Goal: Task Accomplishment & Management: Use online tool/utility

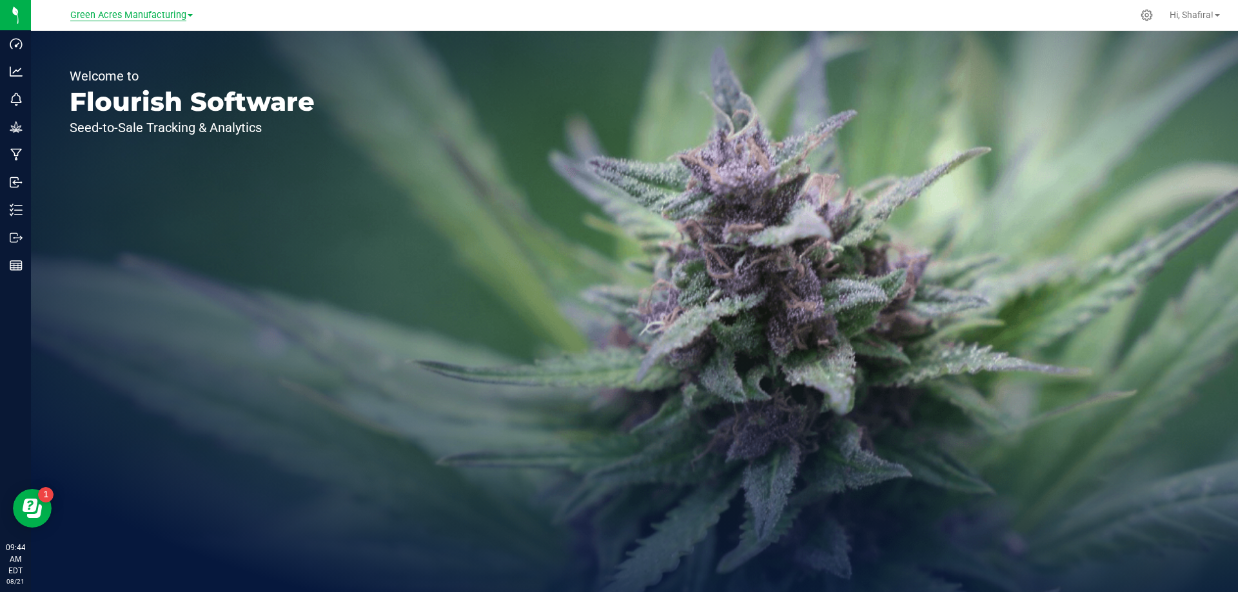
click at [182, 20] on span "Green Acres Manufacturing" at bounding box center [128, 16] width 116 height 12
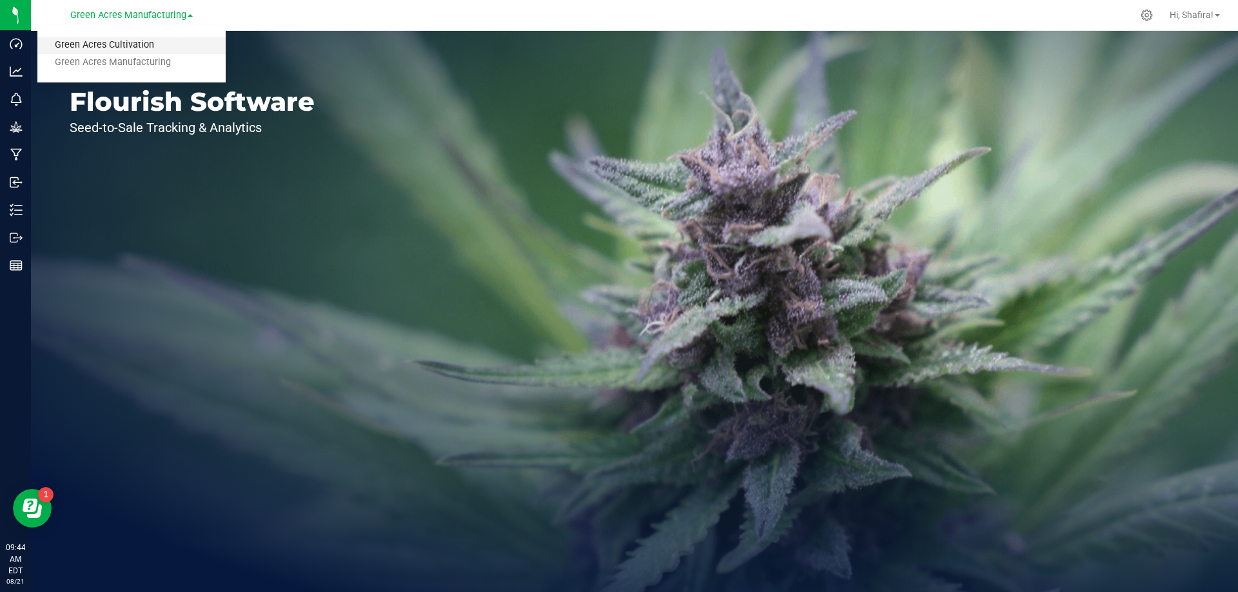
click at [171, 43] on link "Green Acres Cultivation" at bounding box center [131, 45] width 188 height 17
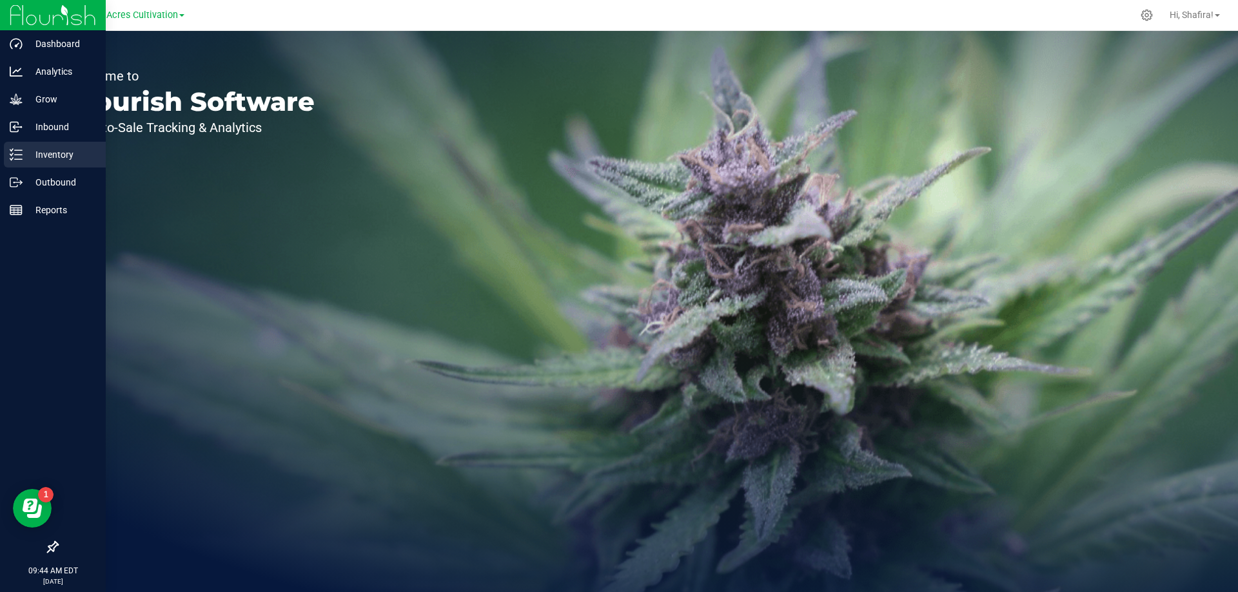
click at [17, 152] on icon at bounding box center [16, 154] width 13 height 13
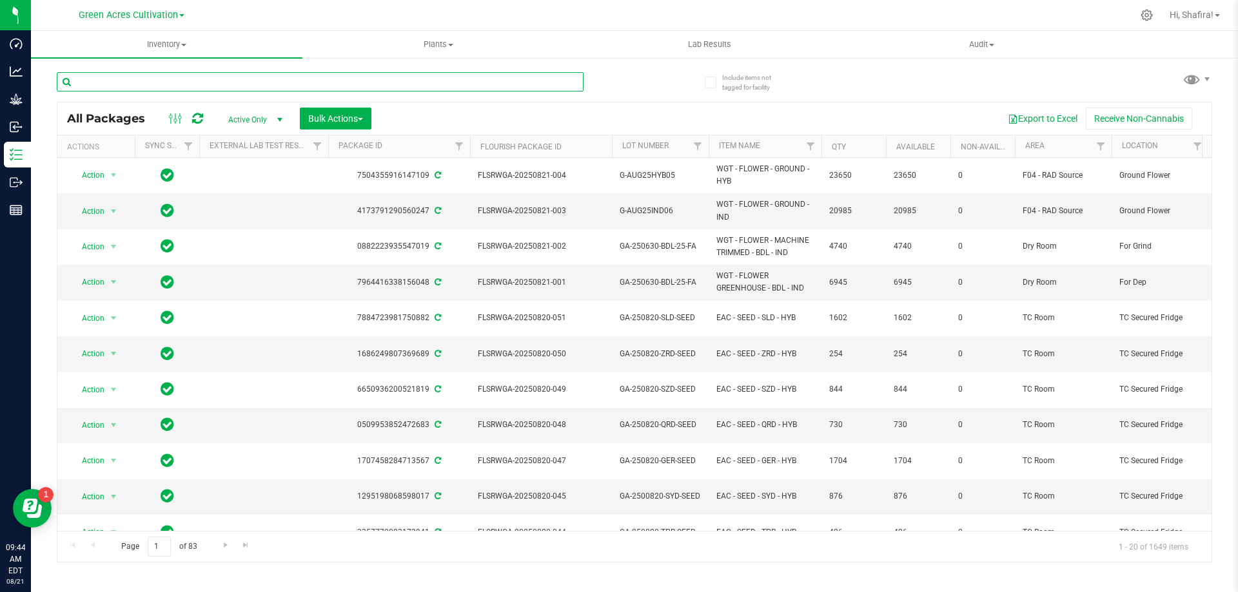
click at [381, 90] on input "text" at bounding box center [320, 81] width 527 height 19
paste input "FLSRWGA-20250820-008"
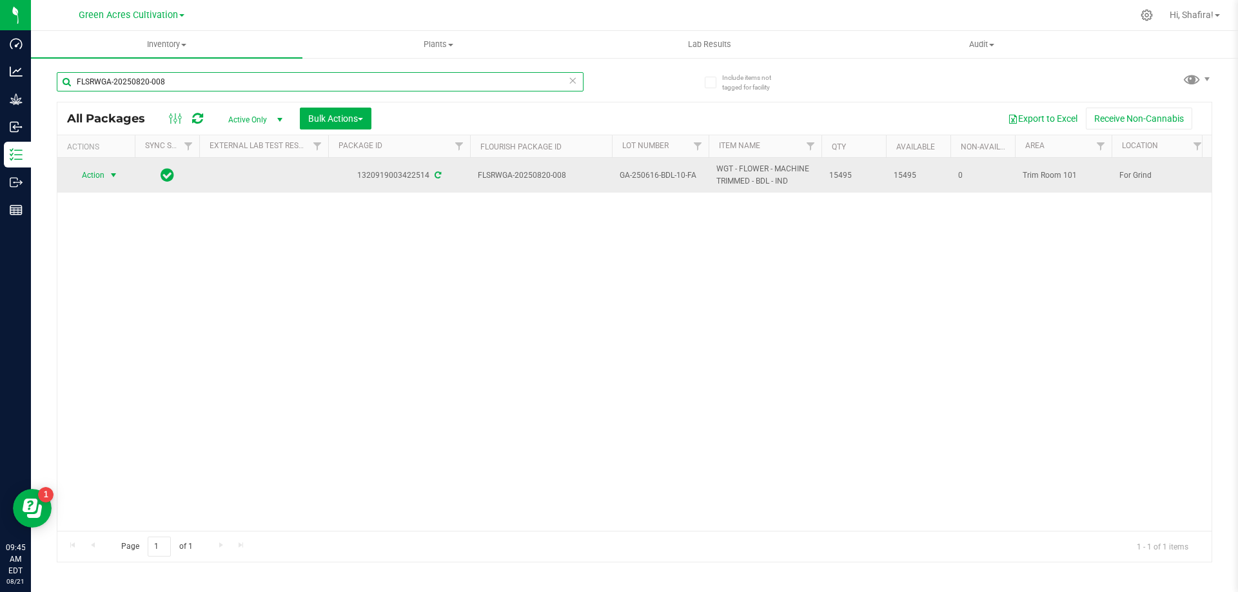
type input "FLSRWGA-20250820-008"
click at [91, 173] on span "Action" at bounding box center [87, 175] width 35 height 18
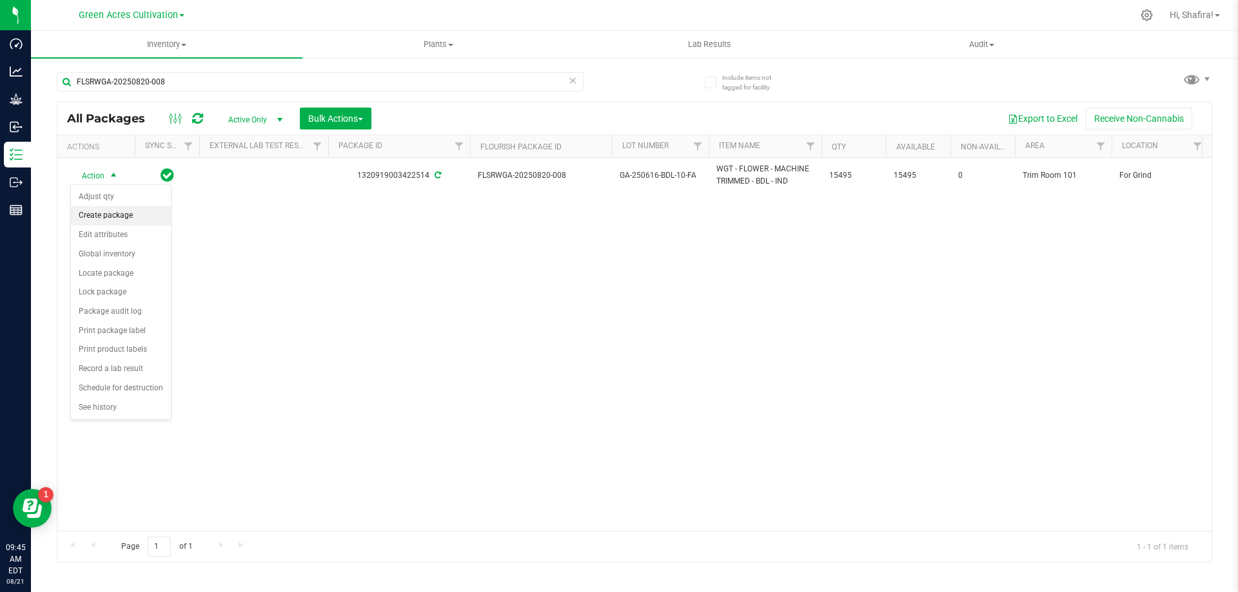
click at [97, 220] on li "Create package" at bounding box center [121, 215] width 100 height 19
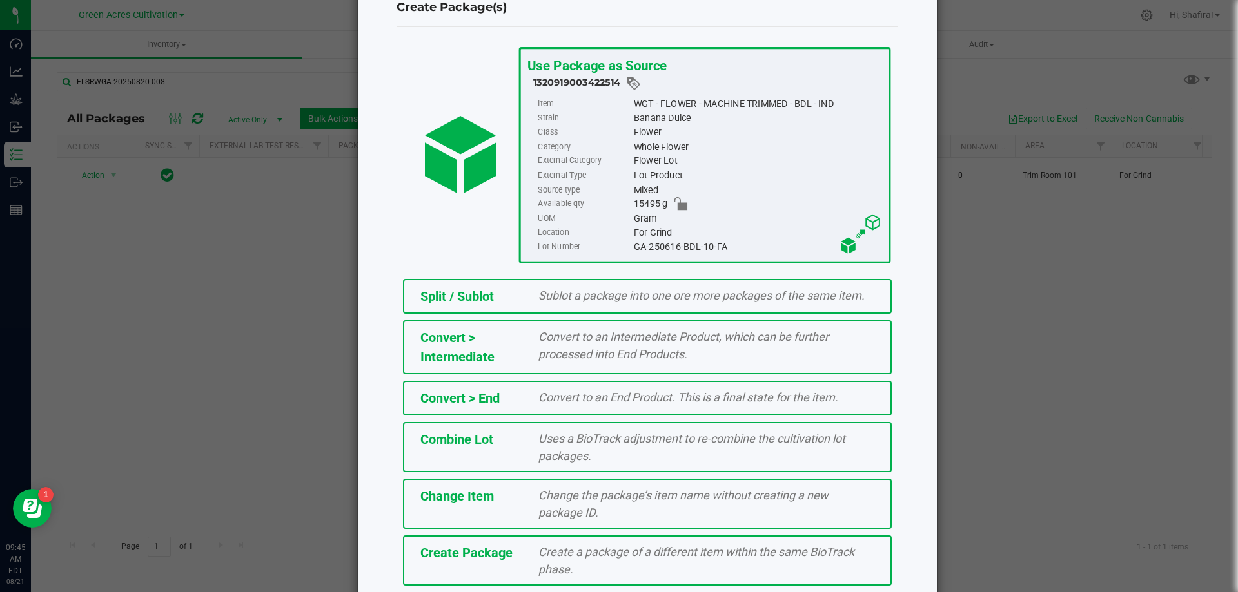
scroll to position [93, 0]
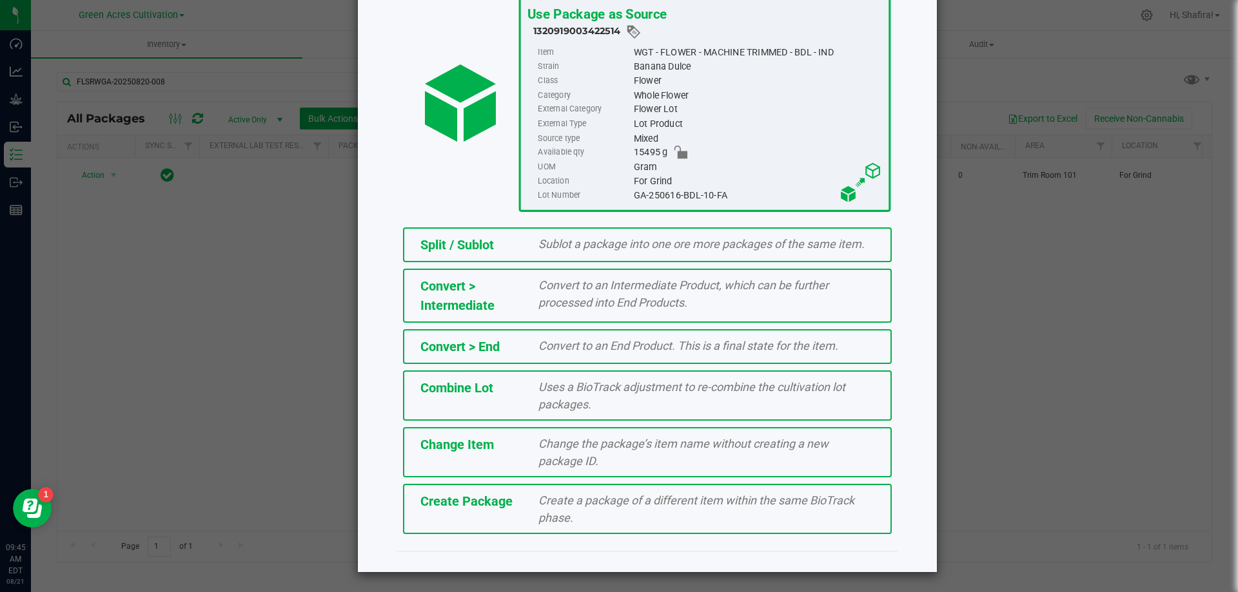
click at [756, 540] on div "Split / Sublot Sublot a package into one ore more packages of the same item. Co…" at bounding box center [647, 381] width 521 height 320
click at [754, 504] on span "Create a package of a different item within the same BioTrack phase." at bounding box center [696, 509] width 316 height 31
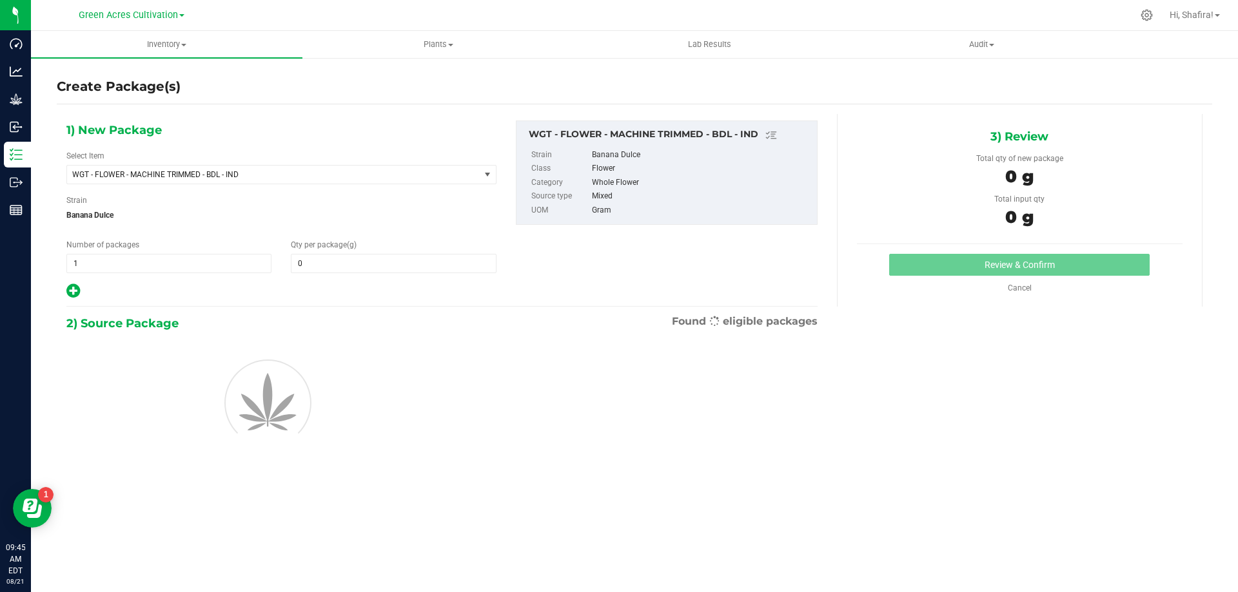
type input "0.0000"
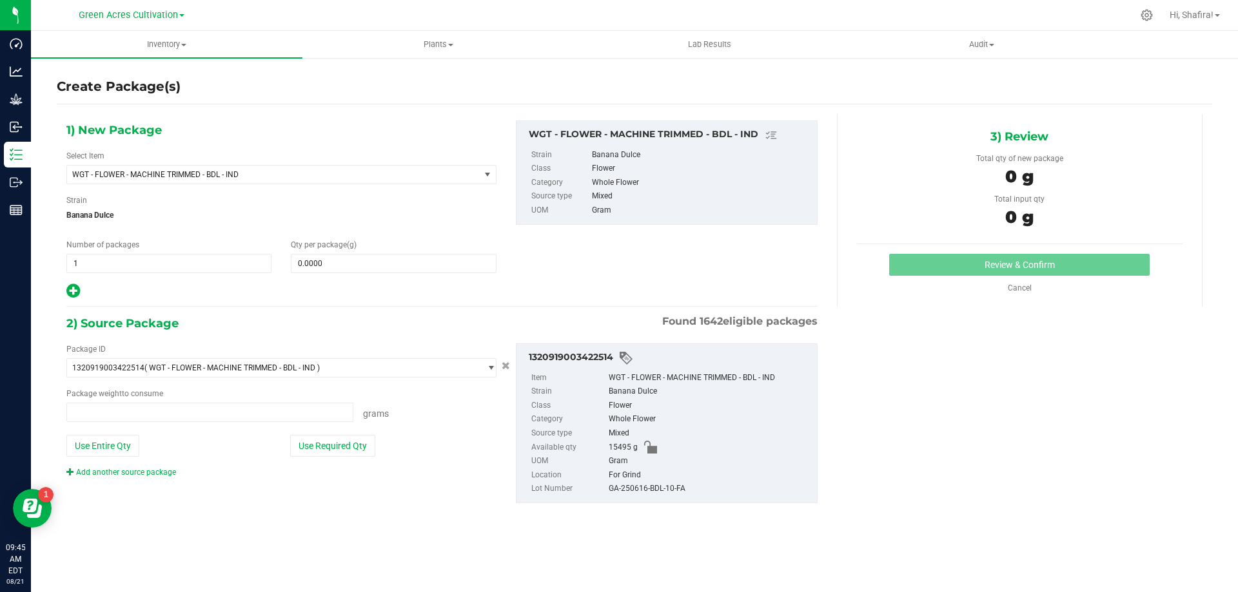
type input "0.0000 g"
click at [440, 166] on span "WGT - FLOWER - MACHINE TRIMMED - BDL - IND" at bounding box center [273, 175] width 413 height 18
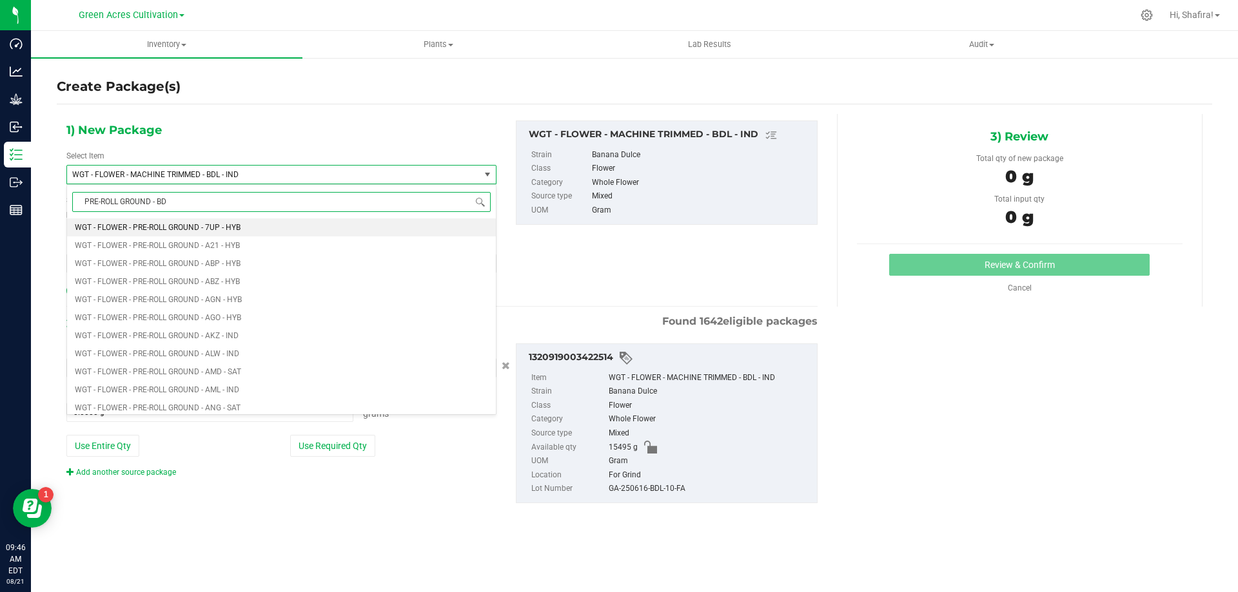
type input "PRE-ROLL GROUND - BDL"
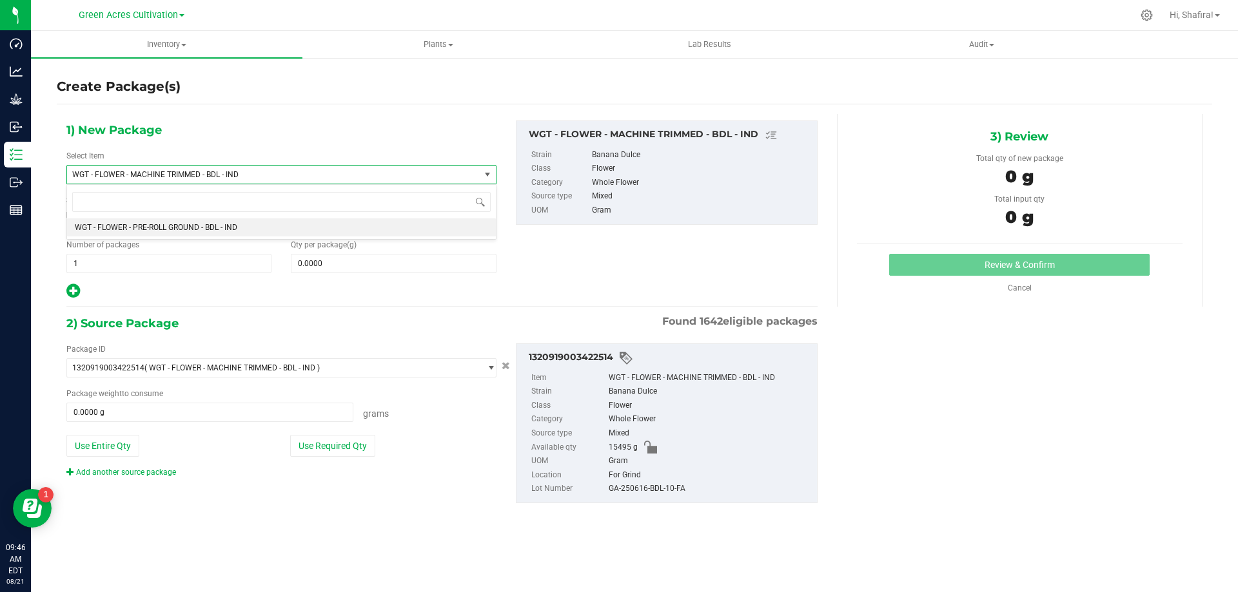
type input "0.0000"
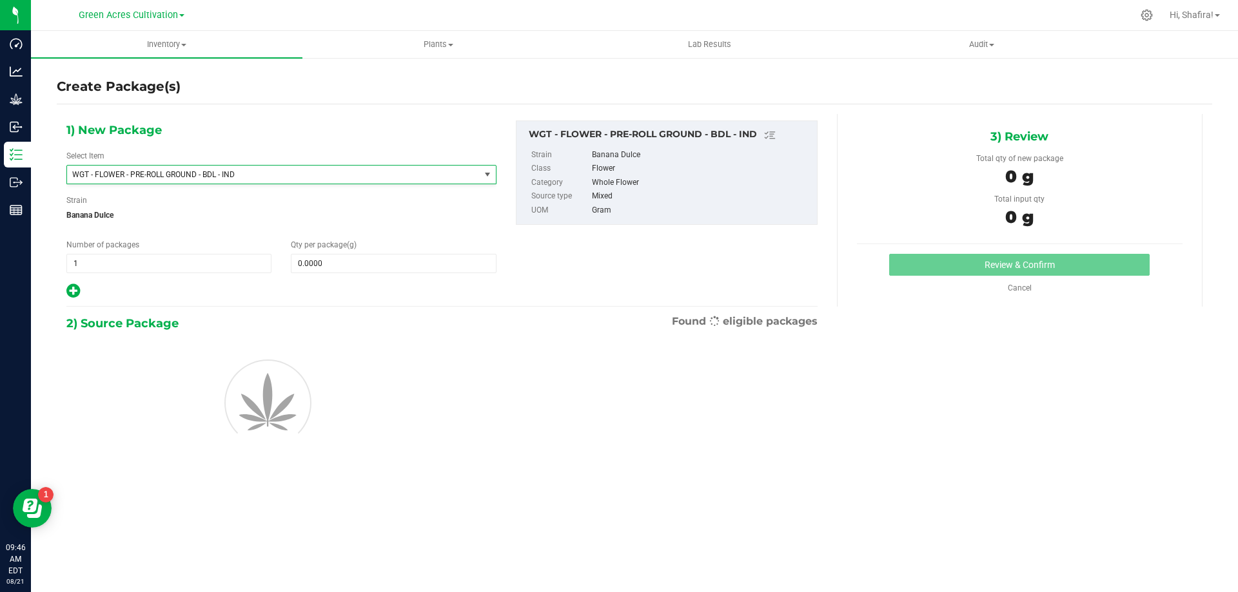
scroll to position [263851, 0]
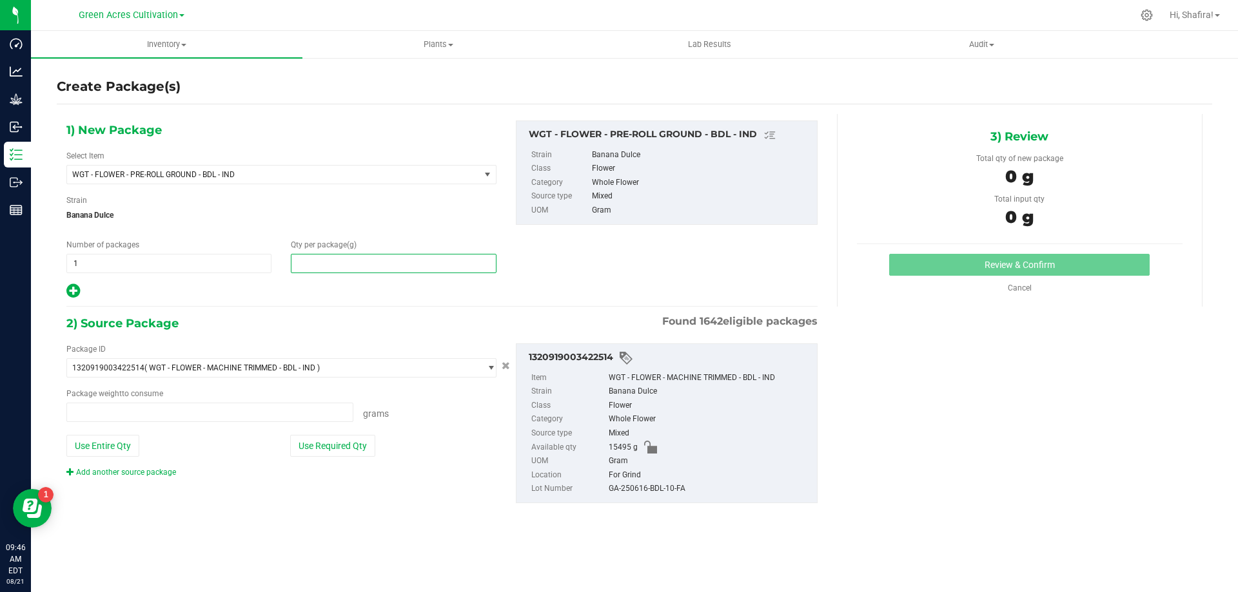
type input "0.0000 g"
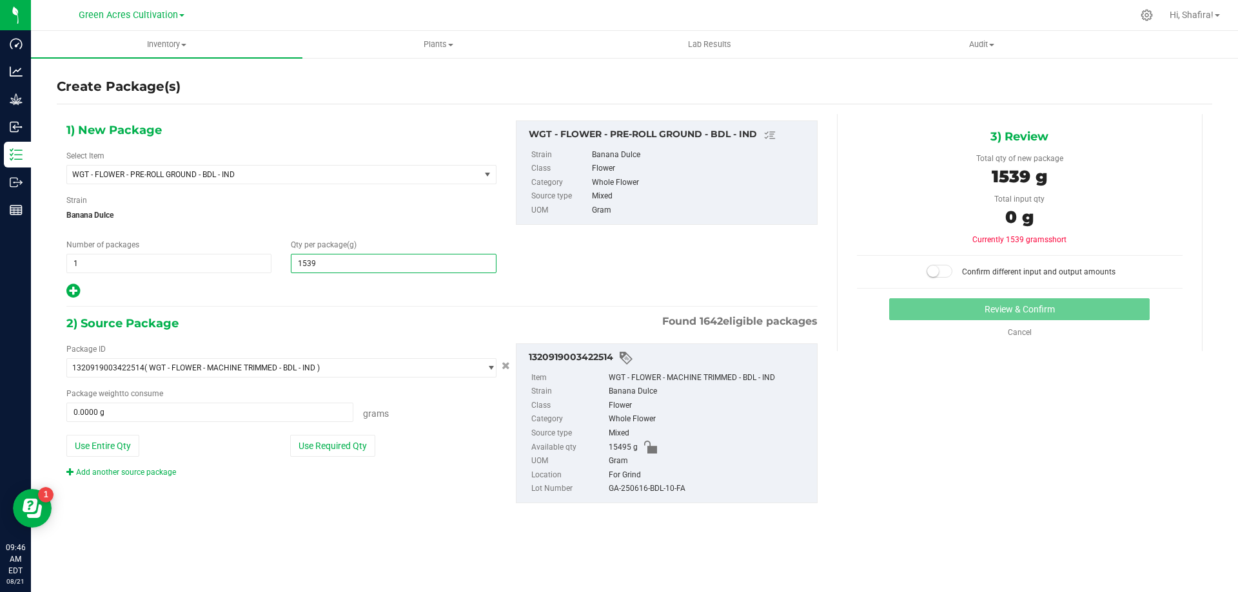
type input "15395"
type input "15,395.0000"
click at [353, 440] on button "Use Required Qty" at bounding box center [332, 446] width 85 height 22
type input "15395.0000 g"
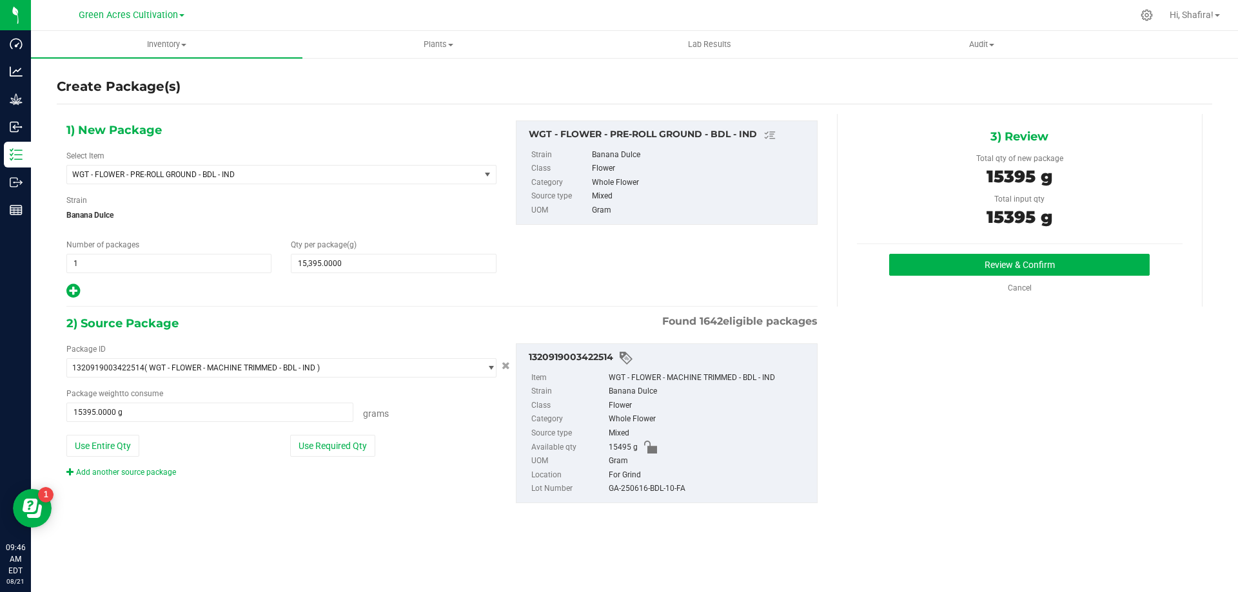
click at [667, 489] on div "GA-250616-BDL-10-FA" at bounding box center [710, 489] width 202 height 14
copy div "GA-250616-BDL-10-FA"
click at [978, 271] on button "Review & Confirm" at bounding box center [1019, 265] width 260 height 22
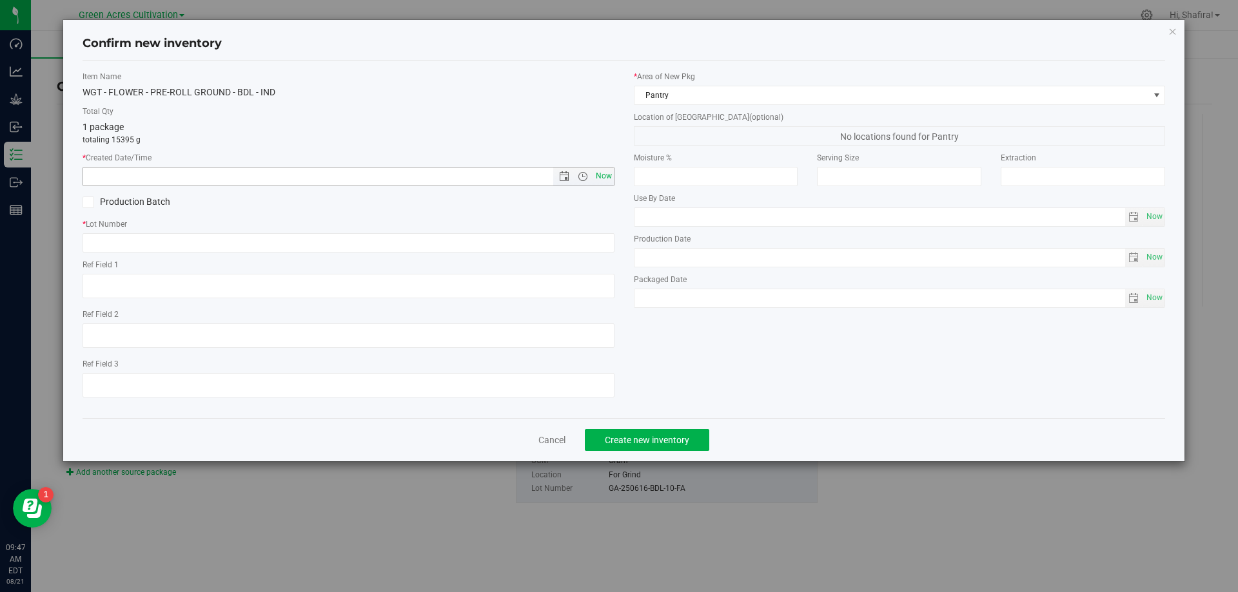
click at [601, 180] on span "Now" at bounding box center [603, 176] width 22 height 19
type input "[DATE] 9:47 AM"
paste input "GA-250616-BDL-10-FA"
type input "GA-250616-BDL-10-GF"
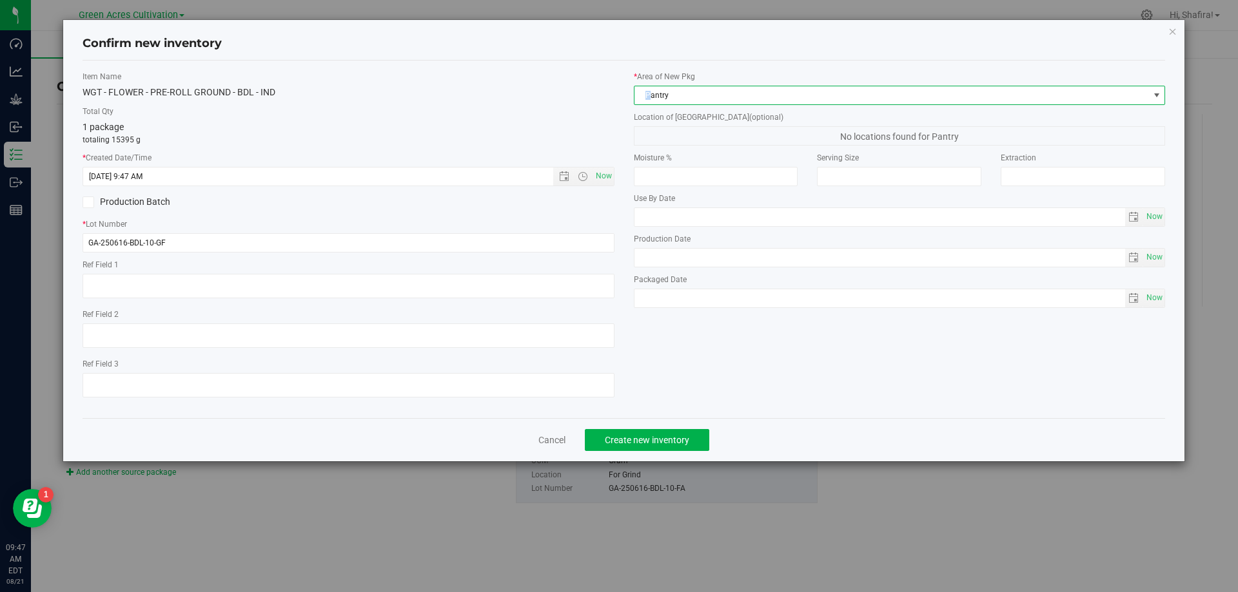
click at [625, 100] on div "* Area of [GEOGRAPHIC_DATA] Pantry Location of [GEOGRAPHIC_DATA] (optional) No …" at bounding box center [899, 193] width 551 height 244
click at [884, 102] on span "Pantry" at bounding box center [891, 95] width 514 height 18
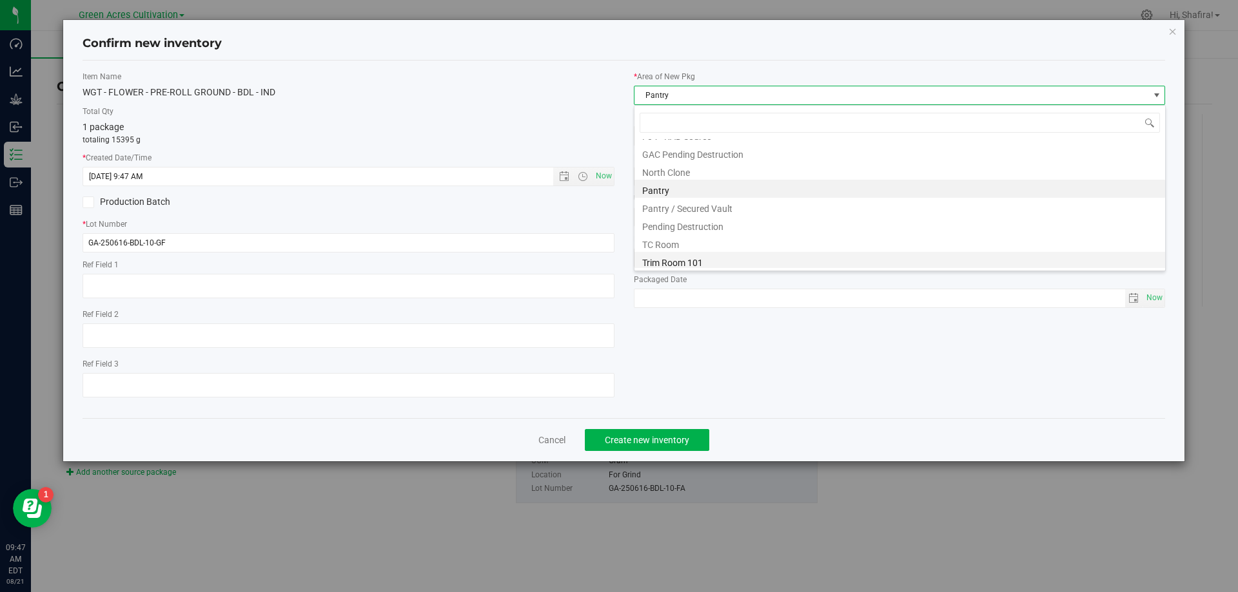
scroll to position [178, 0]
click at [702, 260] on li "Trim Room 101" at bounding box center [899, 259] width 531 height 18
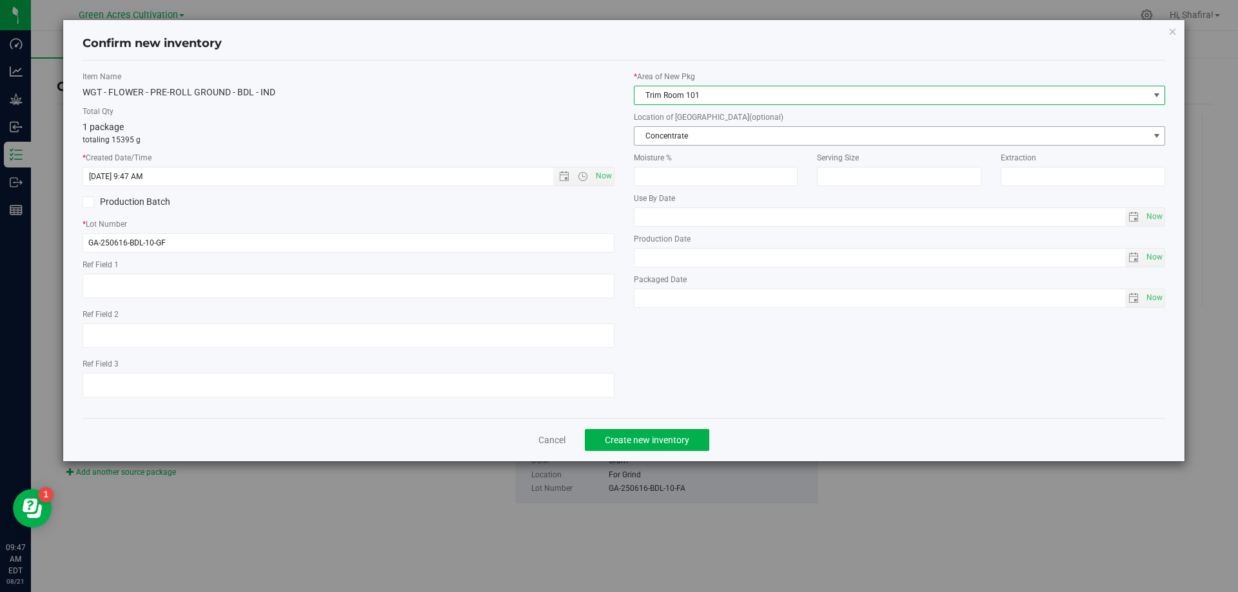
click at [691, 137] on span "Concentrate" at bounding box center [891, 136] width 514 height 18
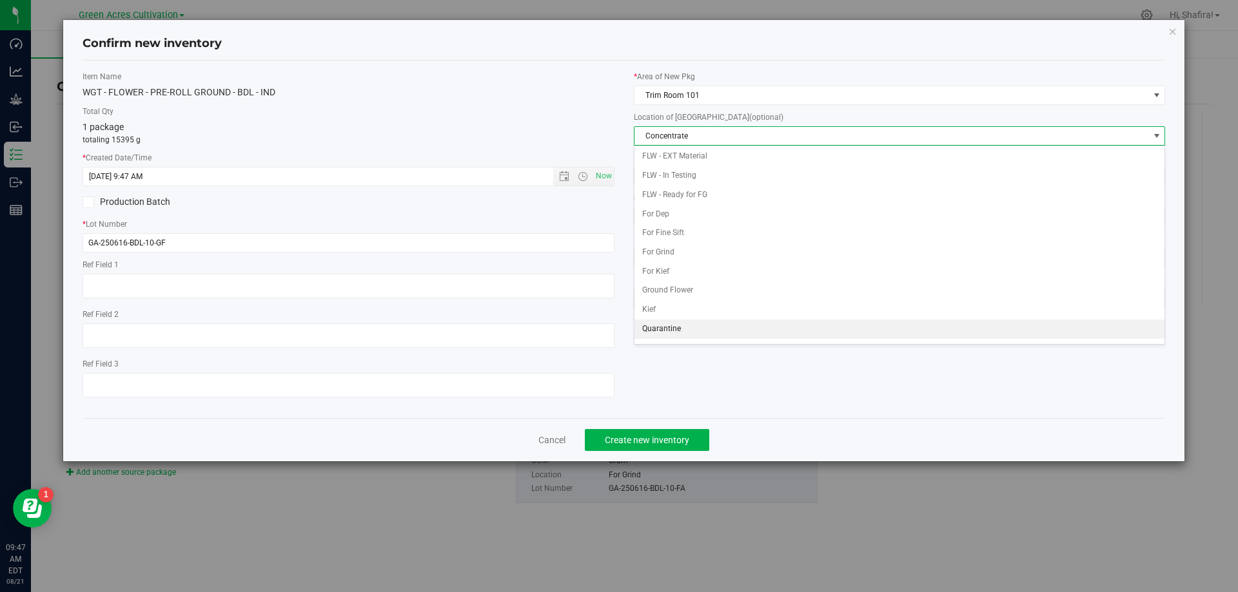
scroll to position [129, 0]
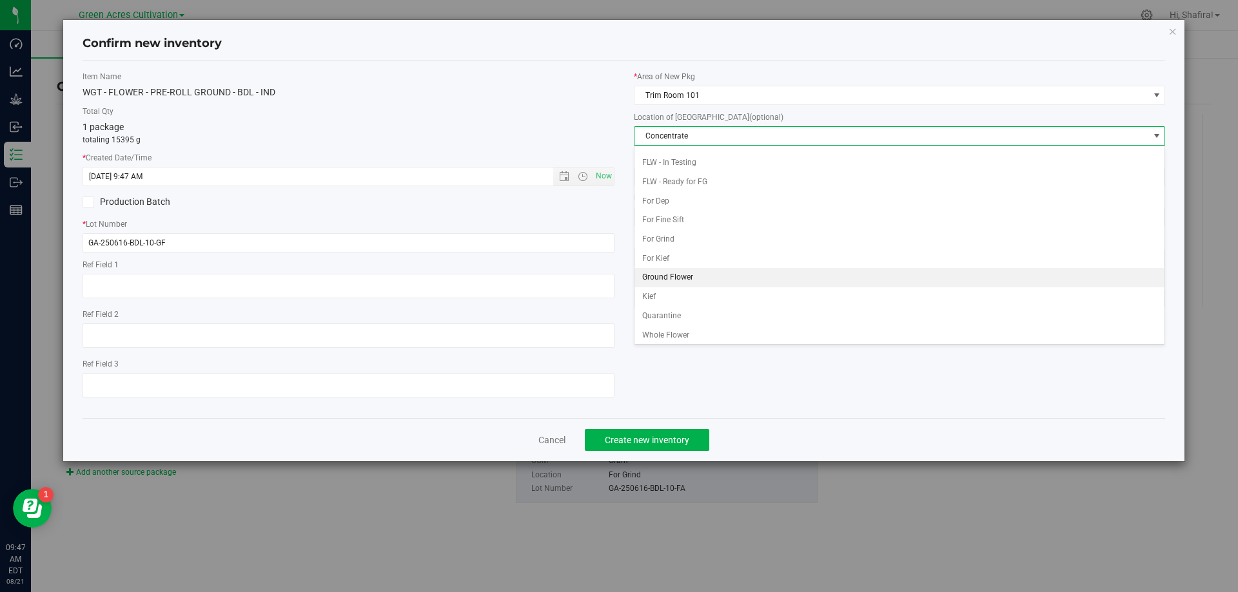
click at [695, 278] on li "Ground Flower" at bounding box center [899, 277] width 531 height 19
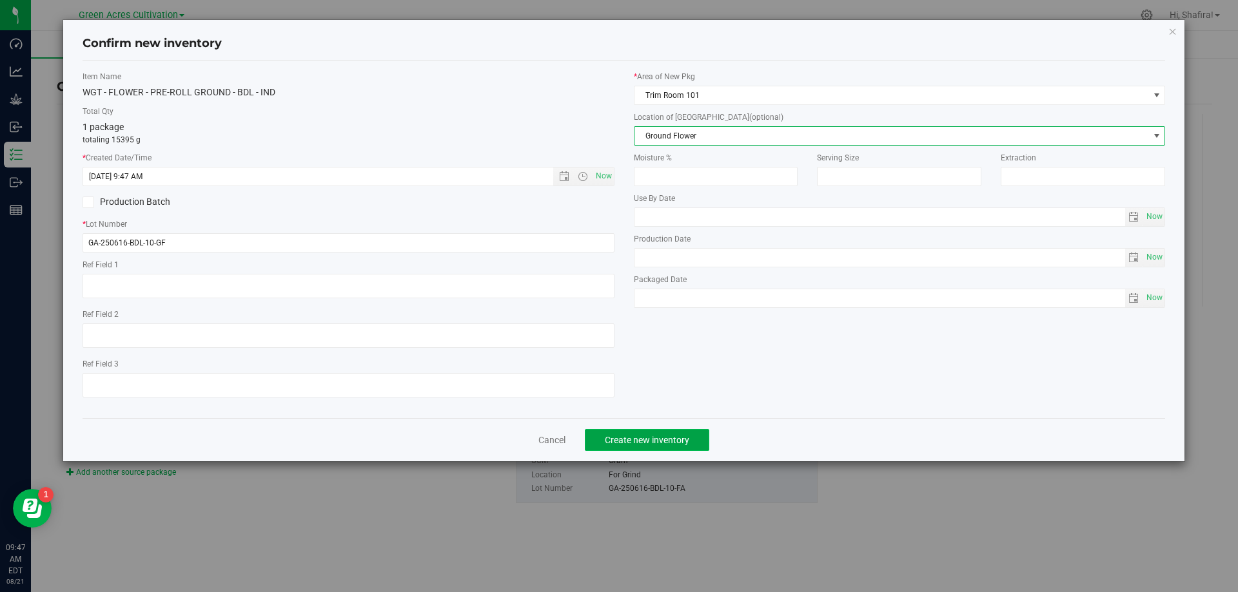
click at [634, 442] on span "Create new inventory" at bounding box center [647, 440] width 84 height 10
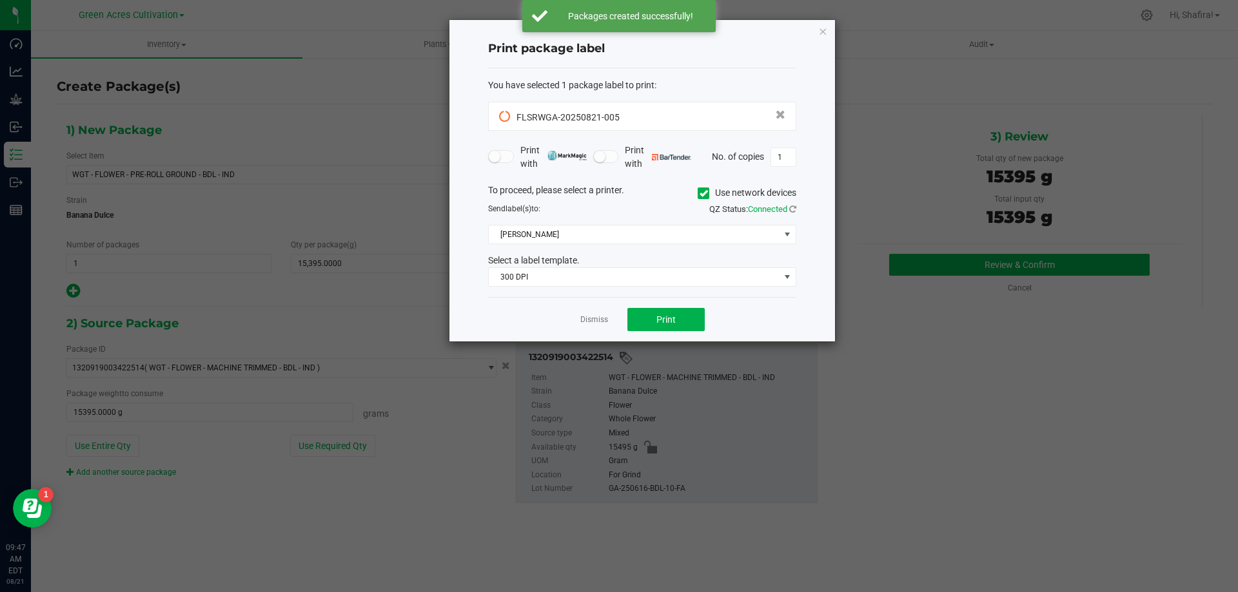
click at [701, 193] on icon at bounding box center [704, 193] width 8 height 0
click at [0, 0] on input "Use network devices" at bounding box center [0, 0] width 0 height 0
click at [638, 233] on span at bounding box center [634, 235] width 291 height 18
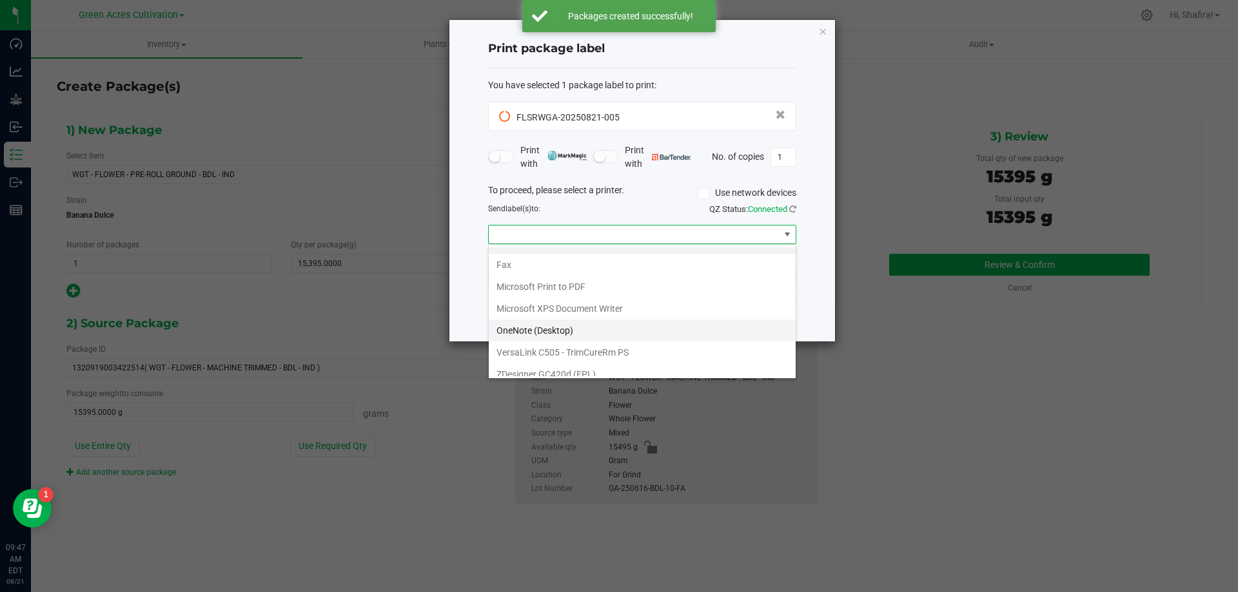
scroll to position [24, 0]
click at [594, 359] on \(EPL\) "ZDesigner GC420d (EPL)" at bounding box center [642, 366] width 307 height 22
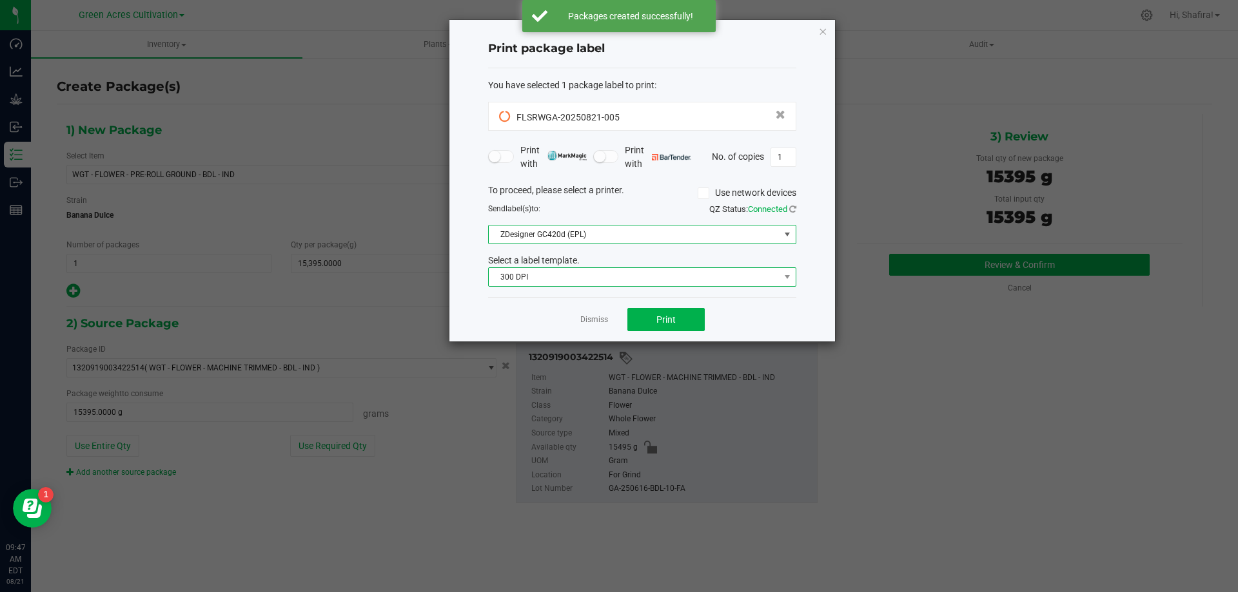
click at [593, 287] on span "300 DPI" at bounding box center [642, 277] width 308 height 19
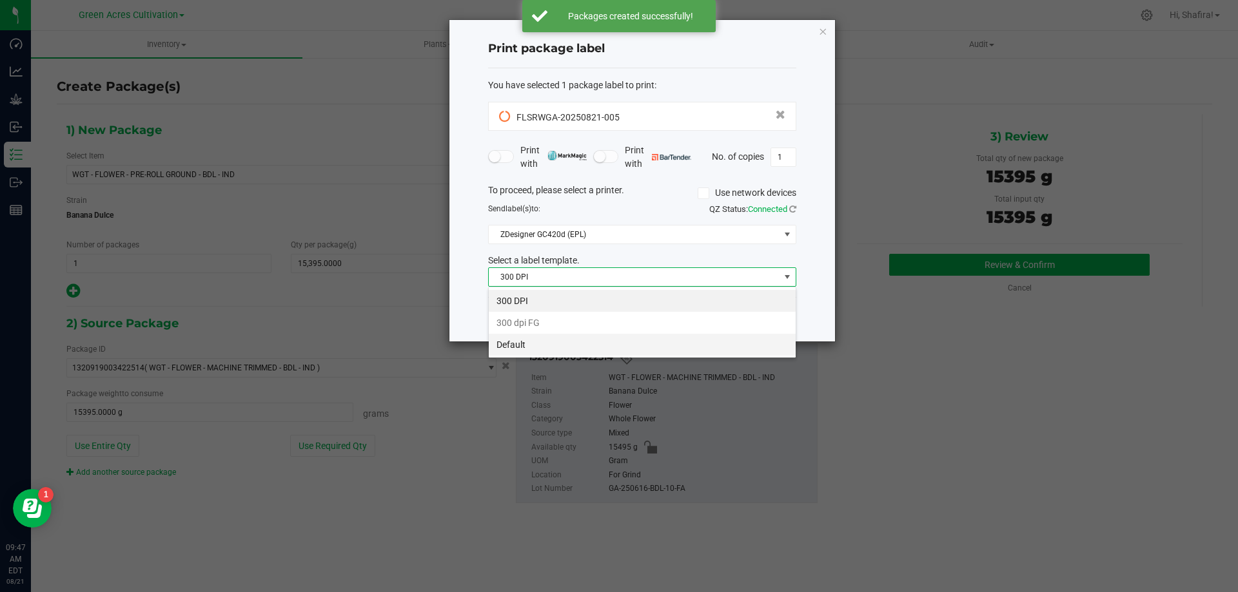
scroll to position [19, 308]
click at [530, 344] on li "Default" at bounding box center [642, 345] width 307 height 22
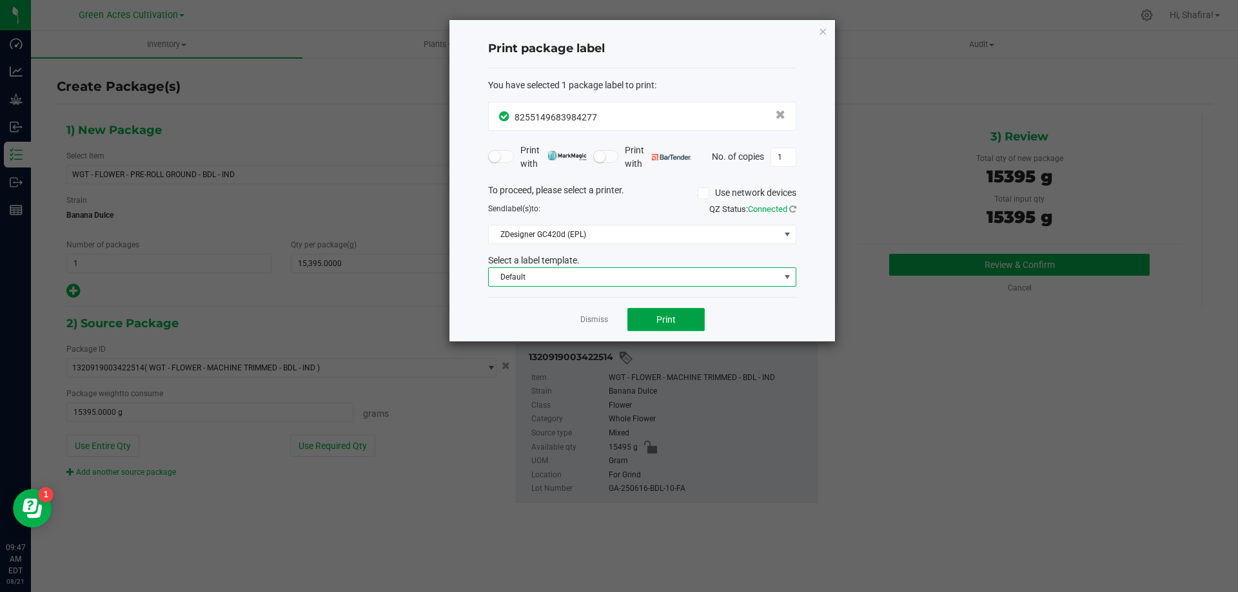
click at [657, 323] on span "Print" at bounding box center [665, 320] width 19 height 10
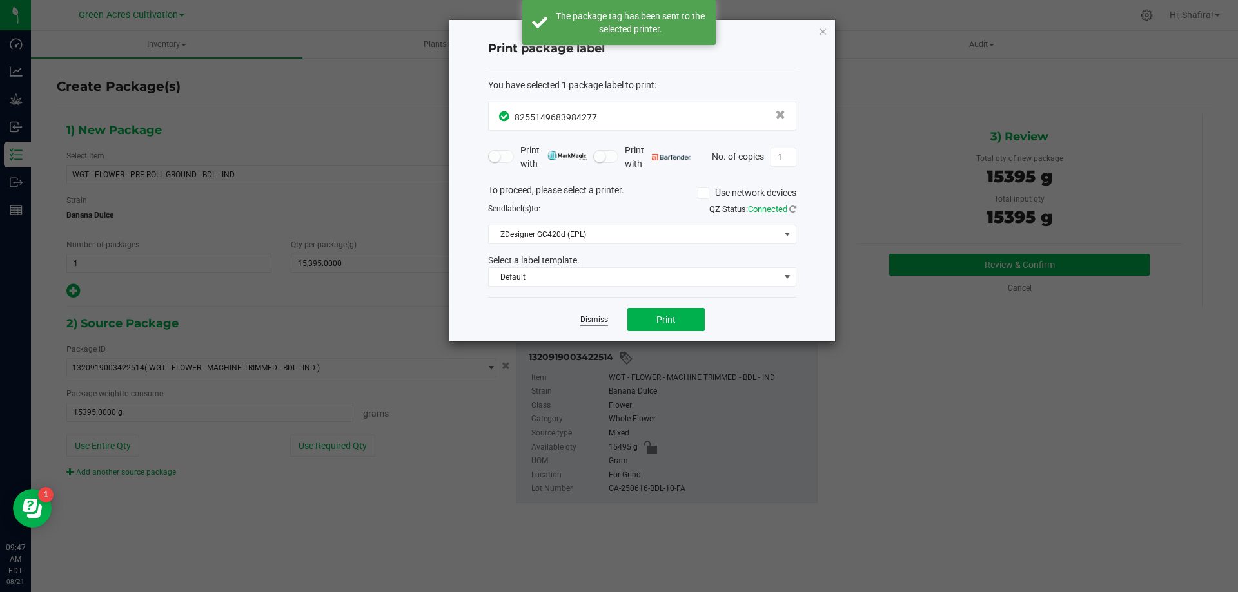
click at [585, 322] on link "Dismiss" at bounding box center [594, 320] width 28 height 11
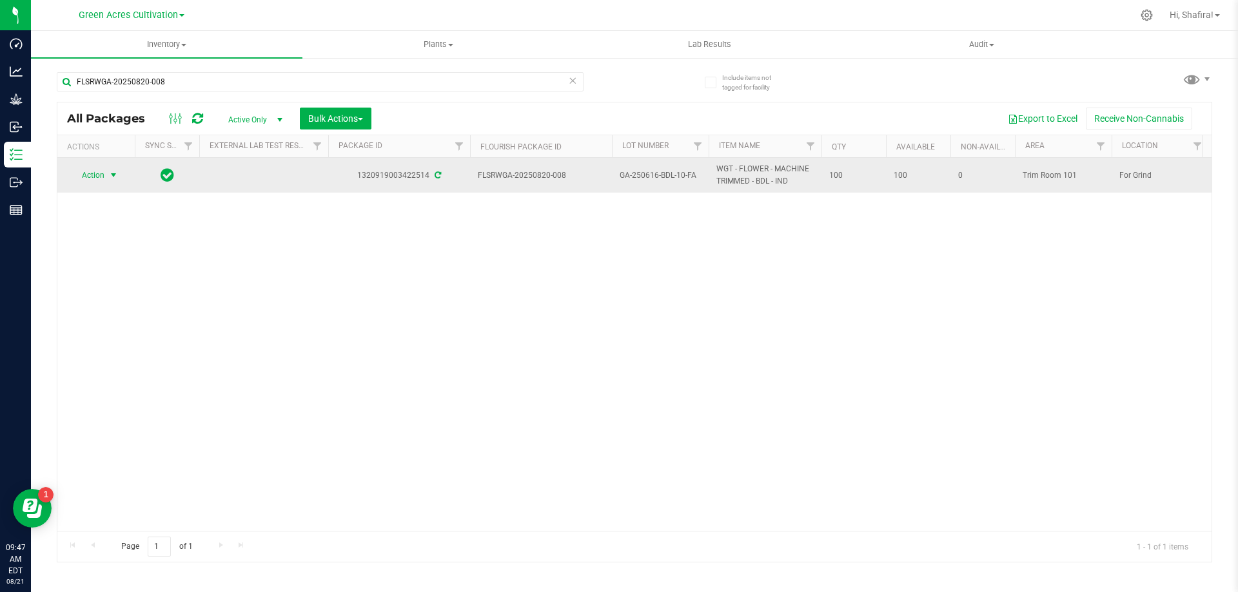
click at [90, 171] on span "Action" at bounding box center [87, 175] width 35 height 18
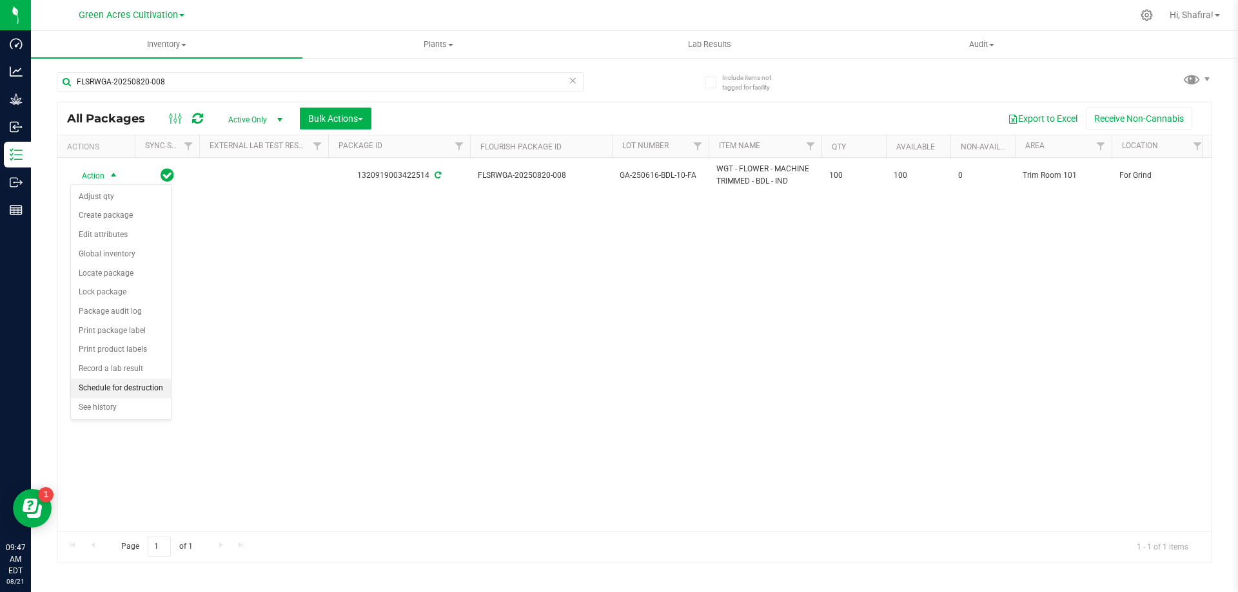
drag, startPoint x: 126, startPoint y: 384, endPoint x: 150, endPoint y: 373, distance: 26.3
click at [126, 384] on li "Schedule for destruction" at bounding box center [121, 388] width 100 height 19
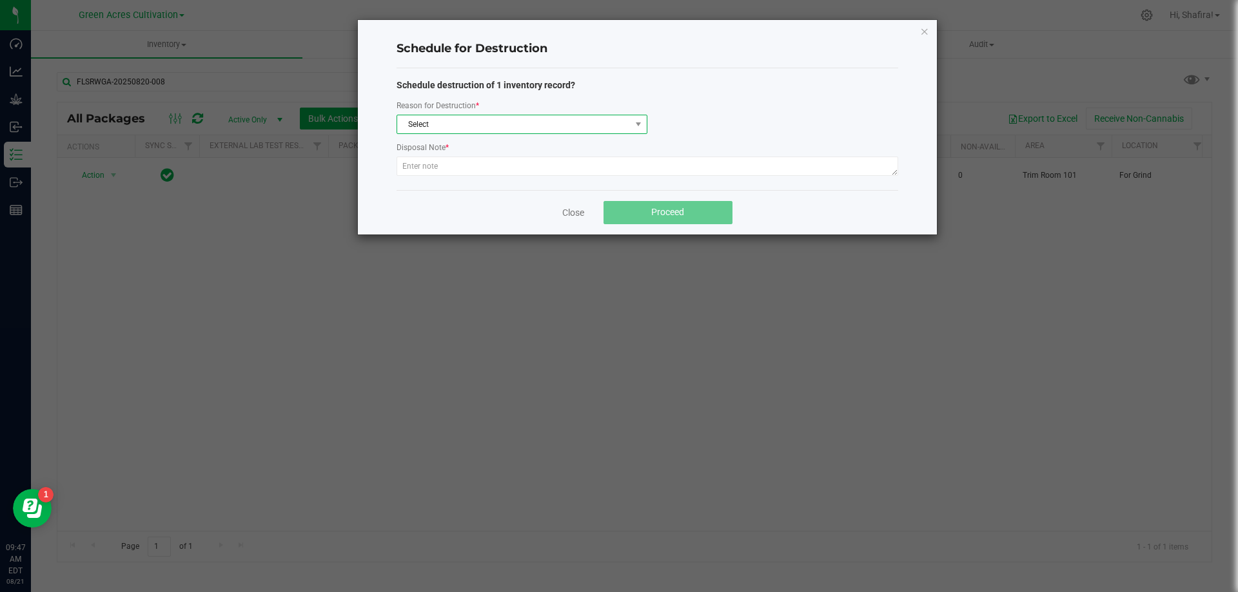
click at [531, 119] on span "Select" at bounding box center [513, 124] width 233 height 18
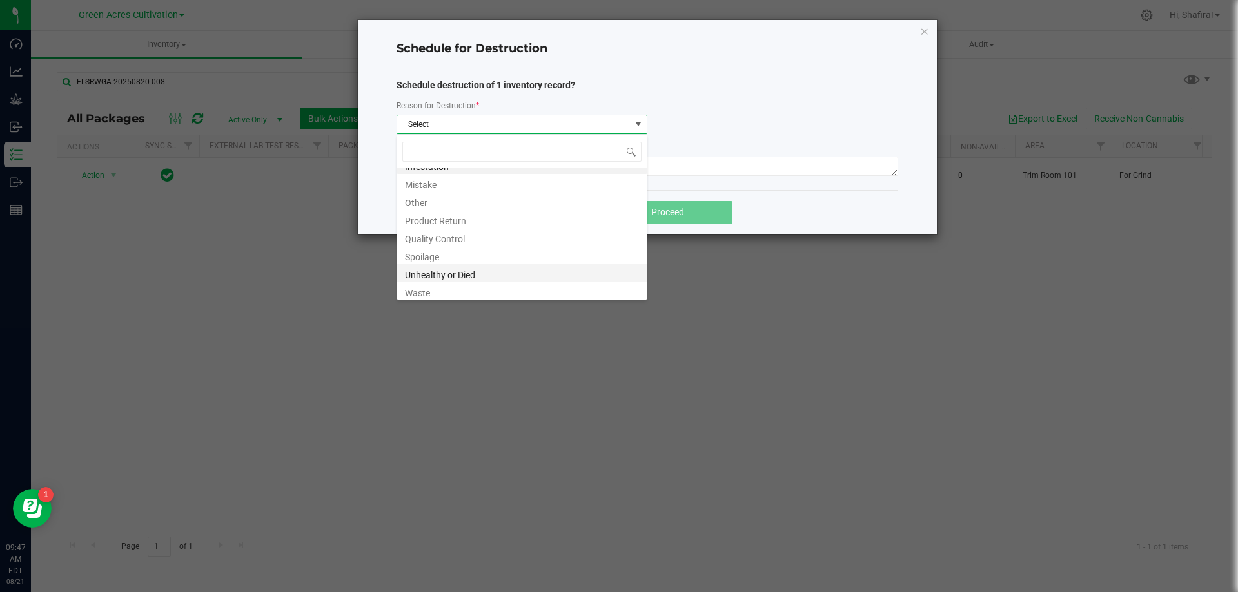
scroll to position [15, 0]
click at [469, 292] on li "Waste" at bounding box center [522, 288] width 250 height 18
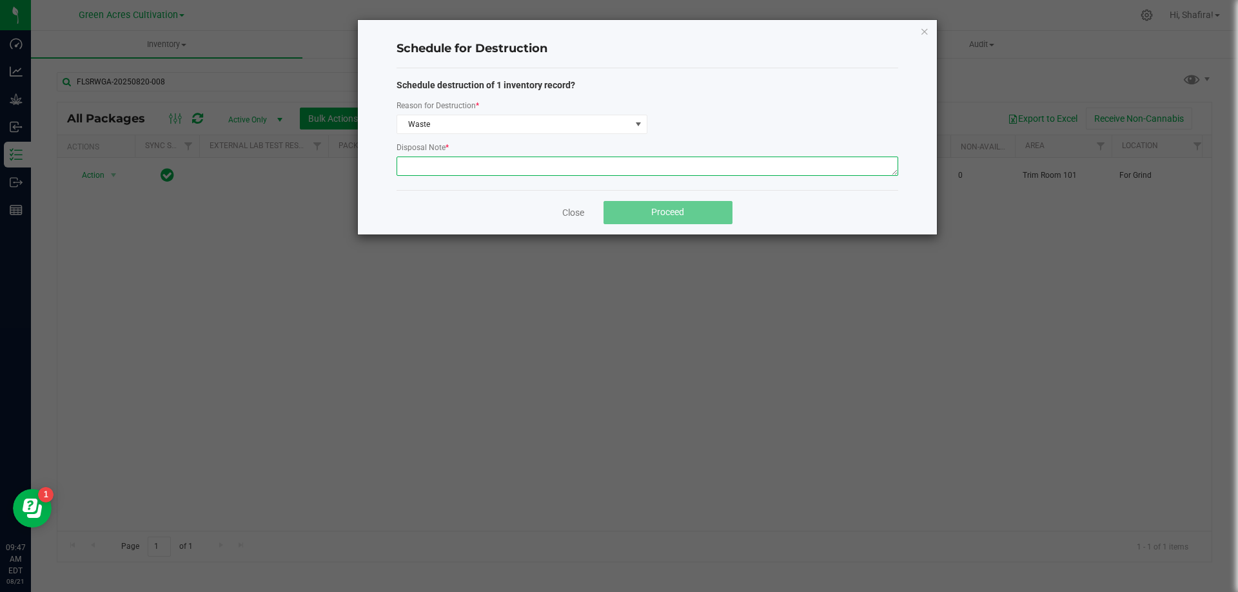
click at [506, 164] on textarea at bounding box center [648, 166] width 502 height 19
type textarea "POST GRINDER WASTE"
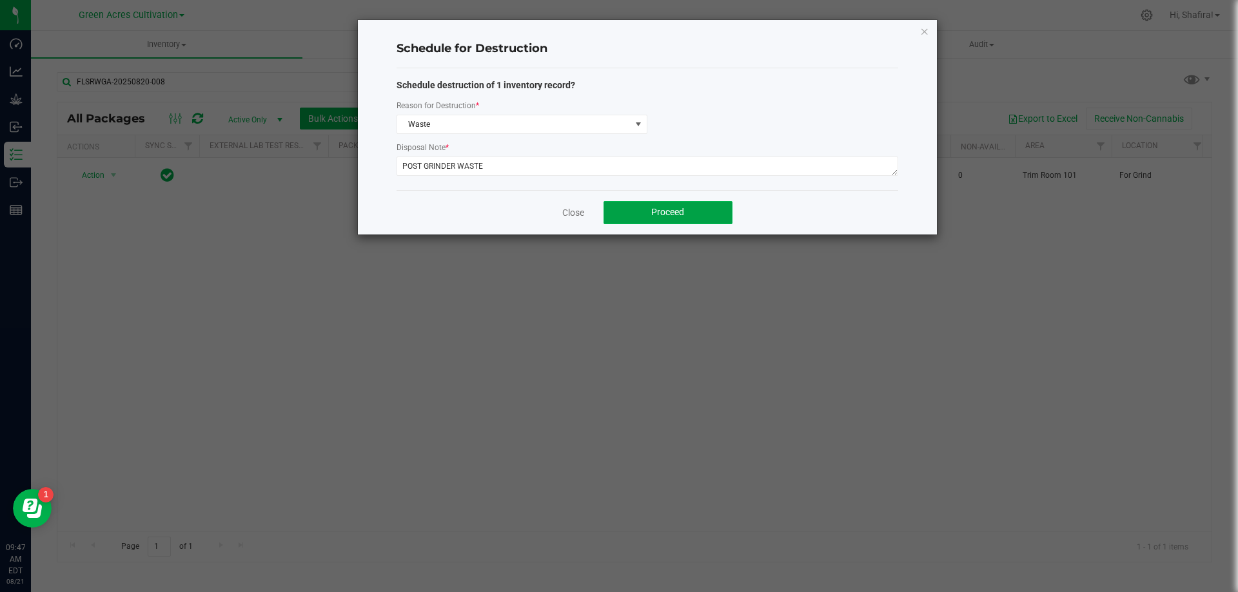
click at [654, 220] on button "Proceed" at bounding box center [667, 212] width 129 height 23
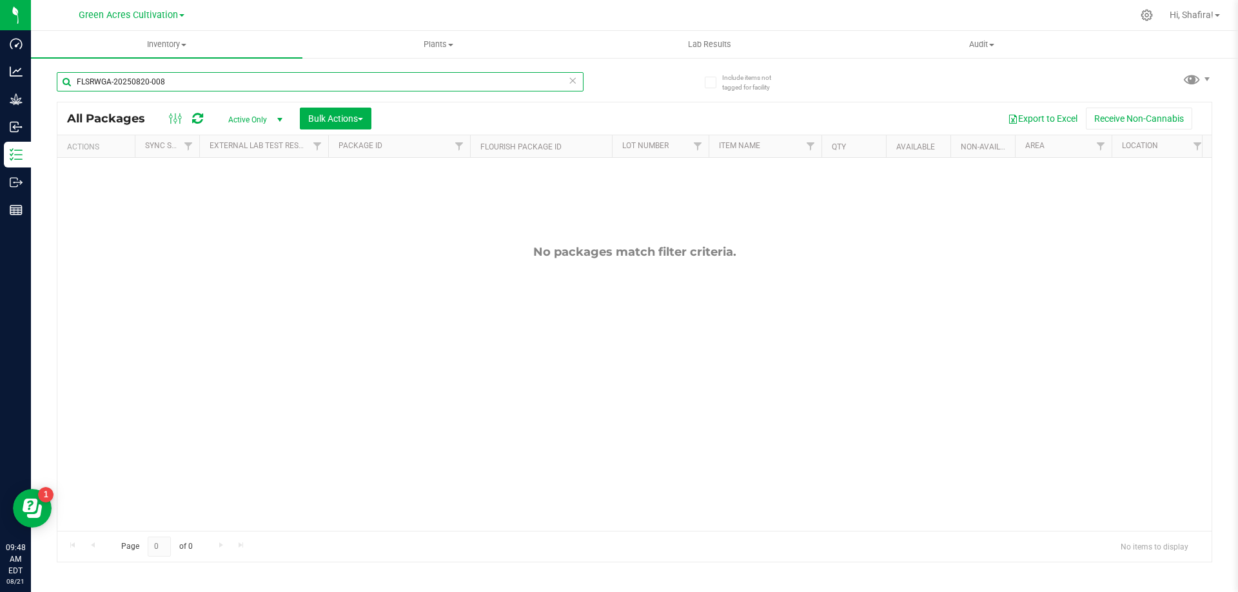
click at [209, 80] on input "FLSRWGA-20250820-008" at bounding box center [320, 81] width 527 height 19
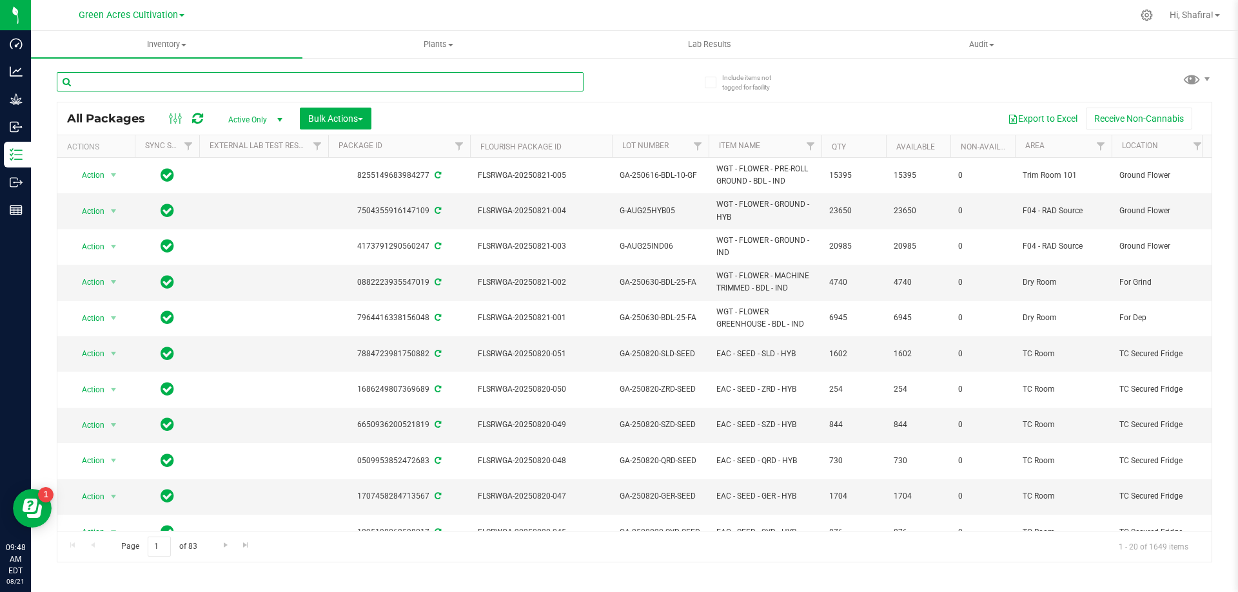
paste input "GA-250611-BDL-02-FA"
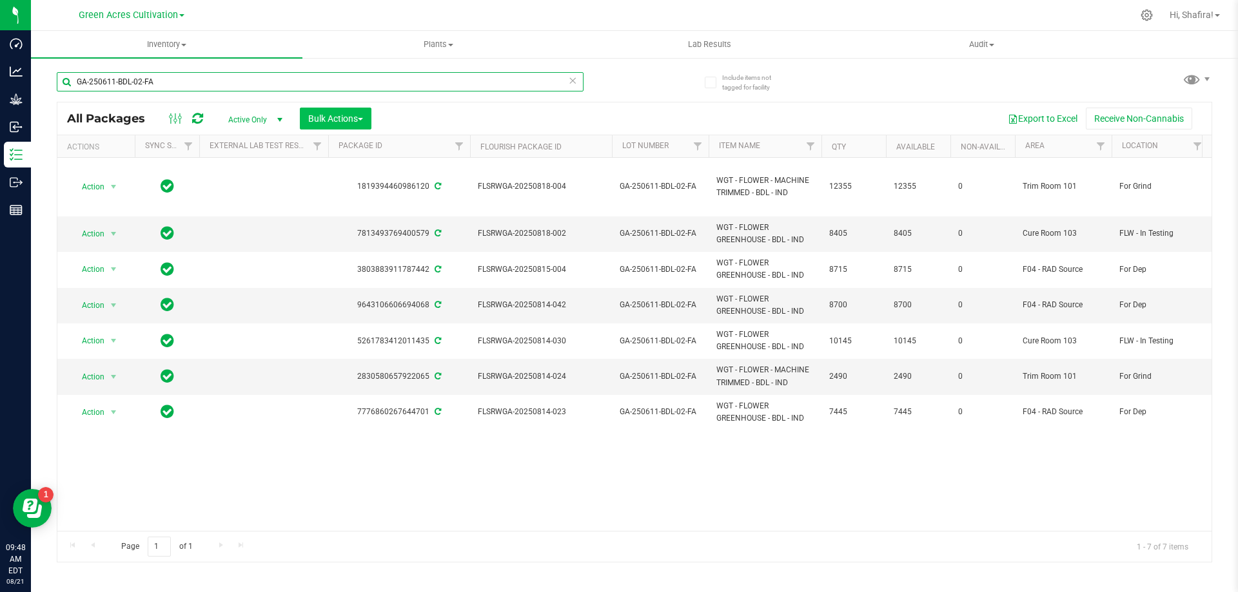
type input "GA-250611-BDL-02-FA"
click at [334, 115] on span "Bulk Actions" at bounding box center [335, 118] width 55 height 10
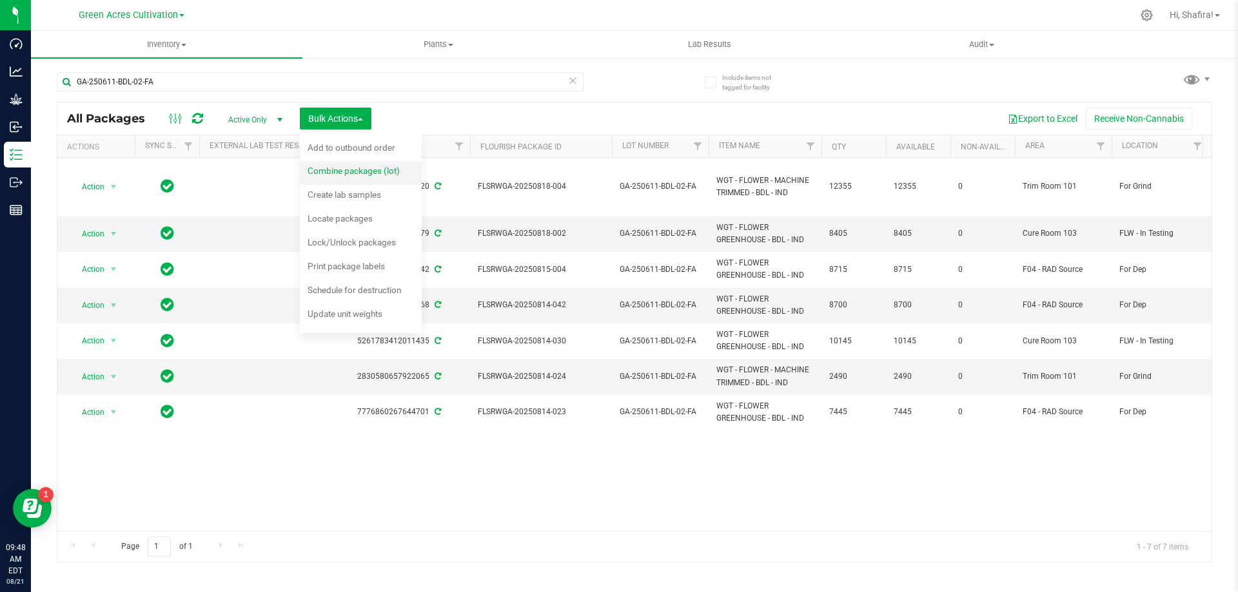
click at [371, 177] on div "Combine packages (lot)" at bounding box center [363, 172] width 110 height 21
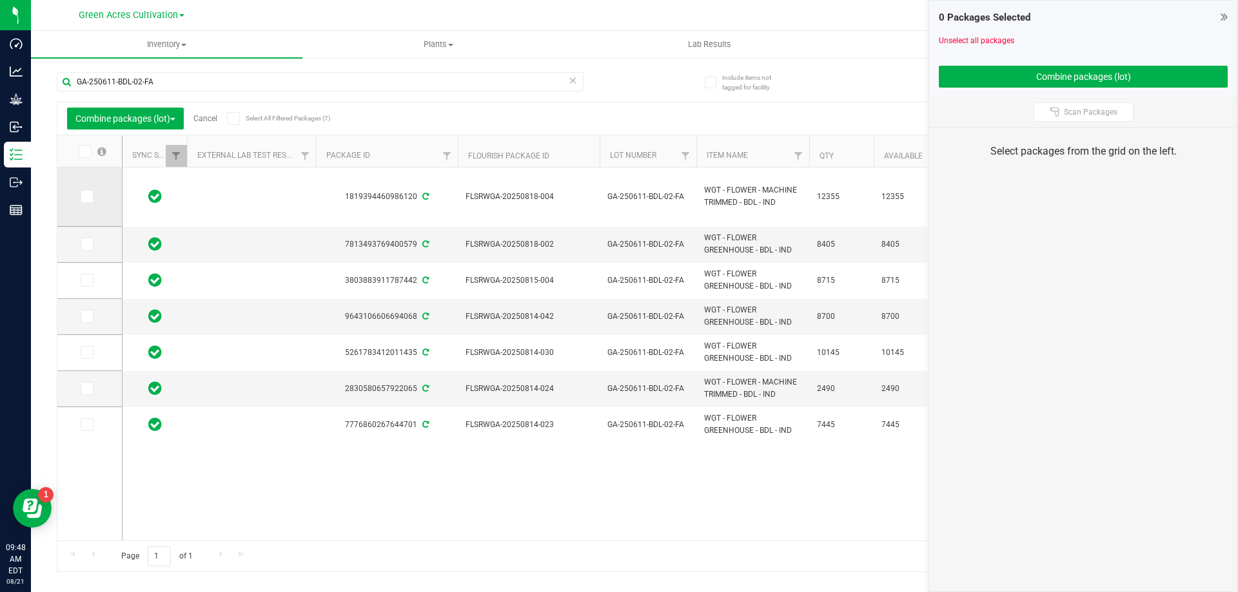
click at [92, 201] on span at bounding box center [87, 196] width 13 height 13
click at [0, 0] on input "checkbox" at bounding box center [0, 0] width 0 height 0
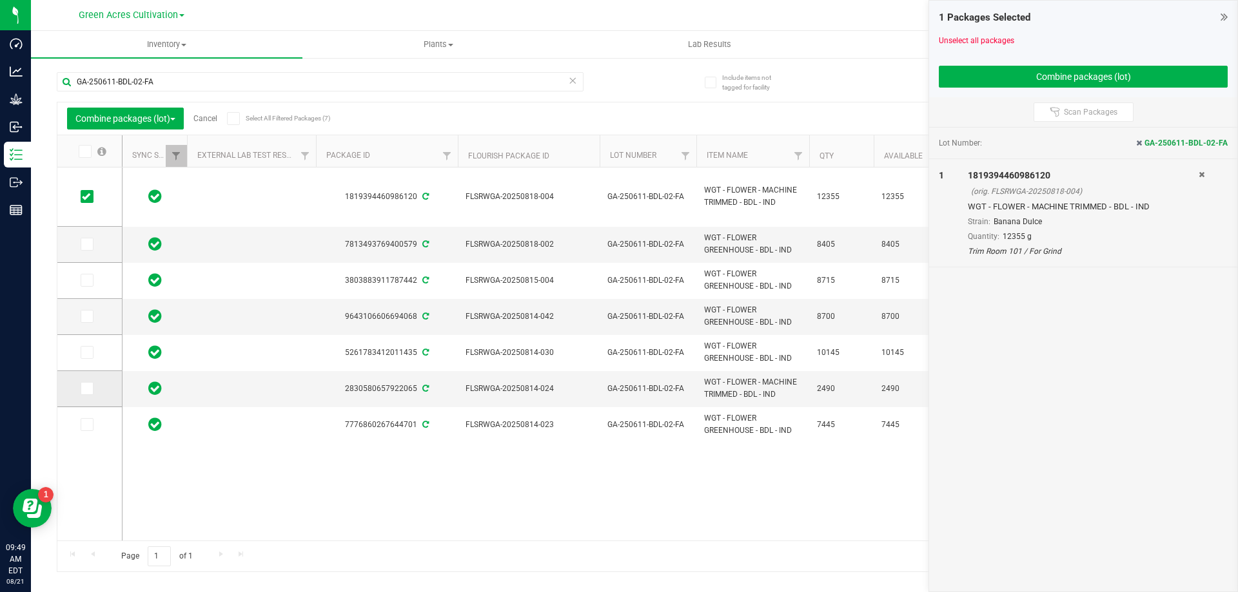
click at [87, 389] on icon at bounding box center [86, 389] width 8 height 0
click at [0, 0] on input "checkbox" at bounding box center [0, 0] width 0 height 0
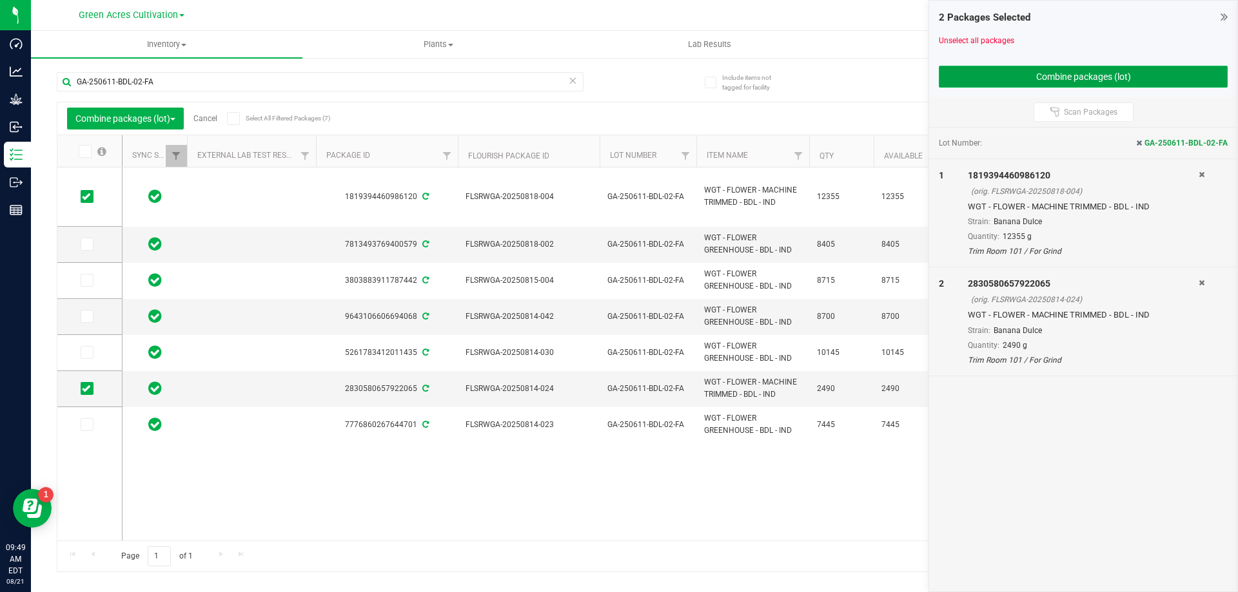
click at [1108, 81] on button "Combine packages (lot)" at bounding box center [1083, 77] width 289 height 22
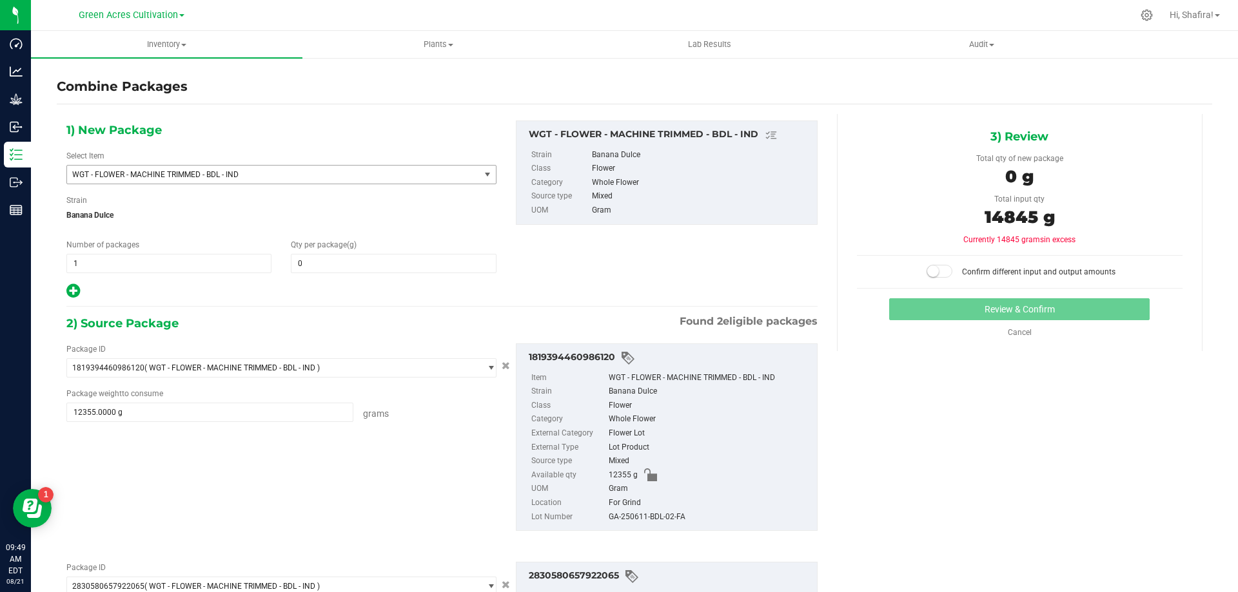
click at [330, 173] on span "WGT - FLOWER - MACHINE TRIMMED - BDL - IND" at bounding box center [265, 174] width 386 height 9
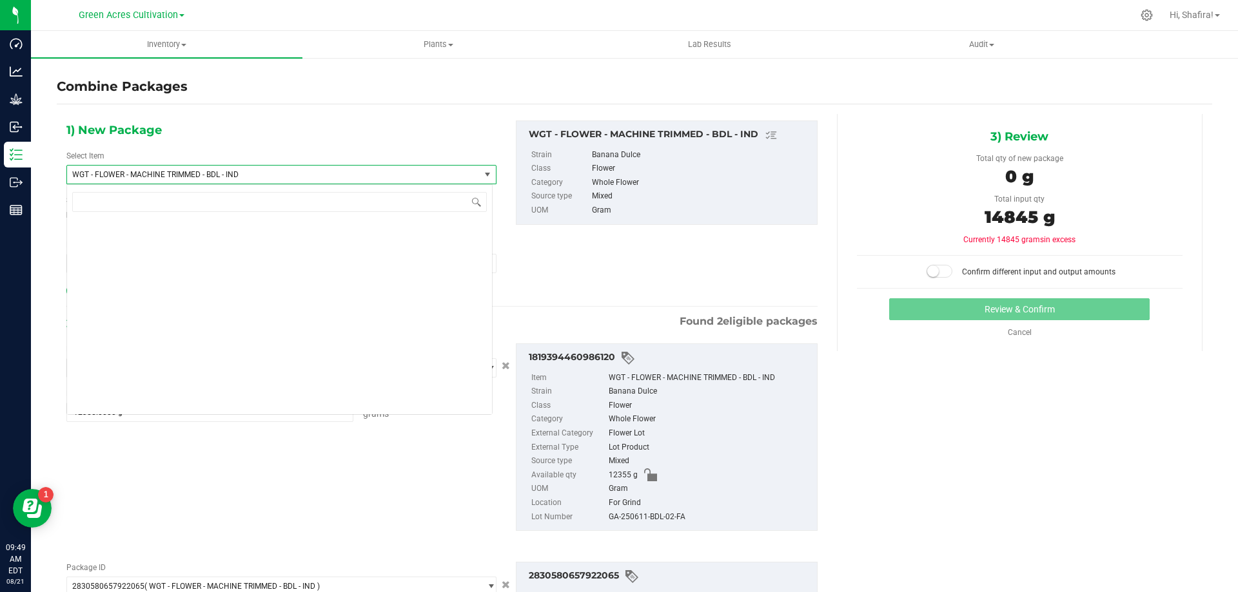
scroll to position [258688, 0]
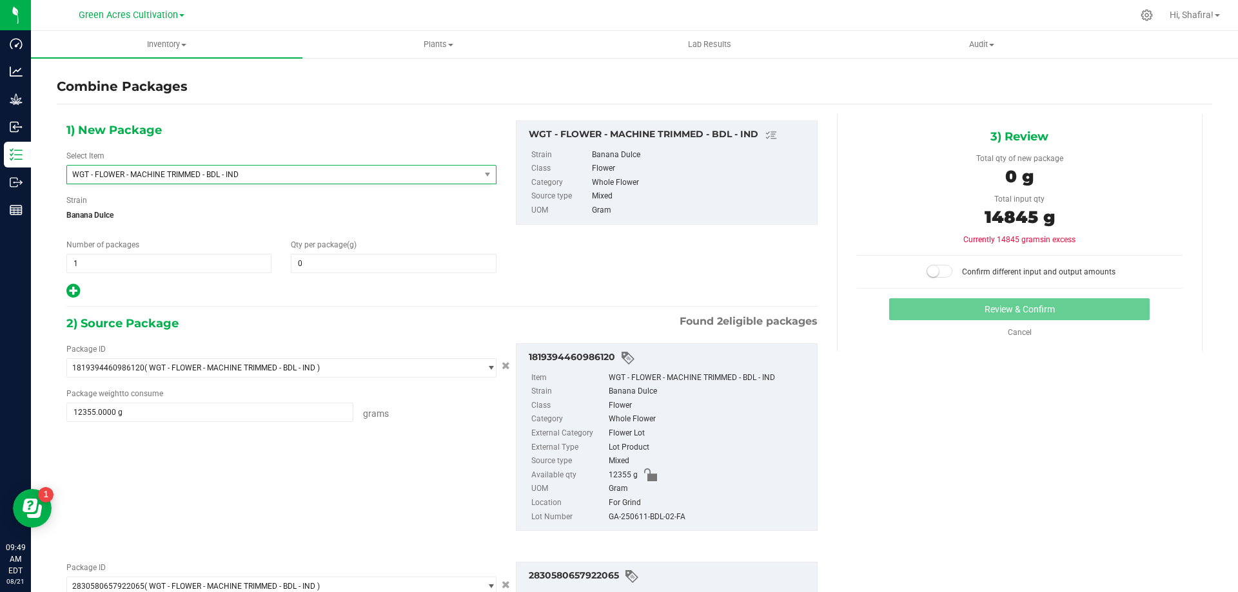
click at [387, 137] on div "1) New Package Select Item WGT - FLOWER - MACHINE TRIMMED - BDL - IND WGT - FLO…" at bounding box center [281, 210] width 449 height 179
click at [372, 266] on span at bounding box center [393, 263] width 205 height 19
type input "14845"
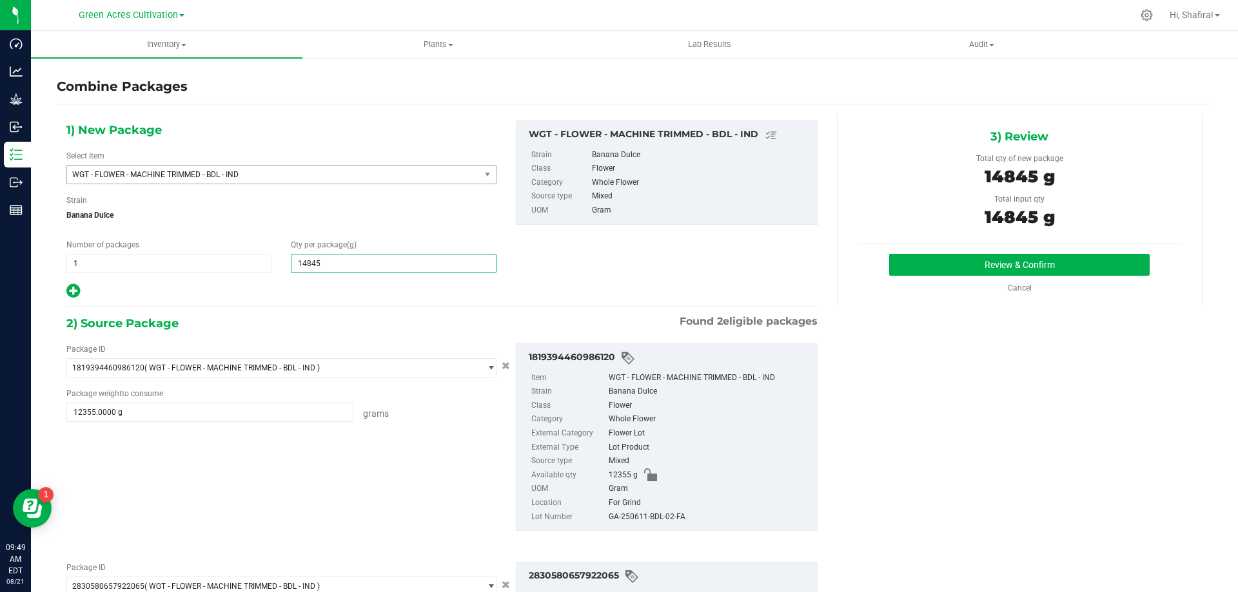
type input "14,845"
click at [657, 512] on div "GA-250611-BDL-02-FA" at bounding box center [710, 518] width 202 height 14
click at [657, 518] on div "GA-250611-BDL-02-FA" at bounding box center [710, 518] width 202 height 14
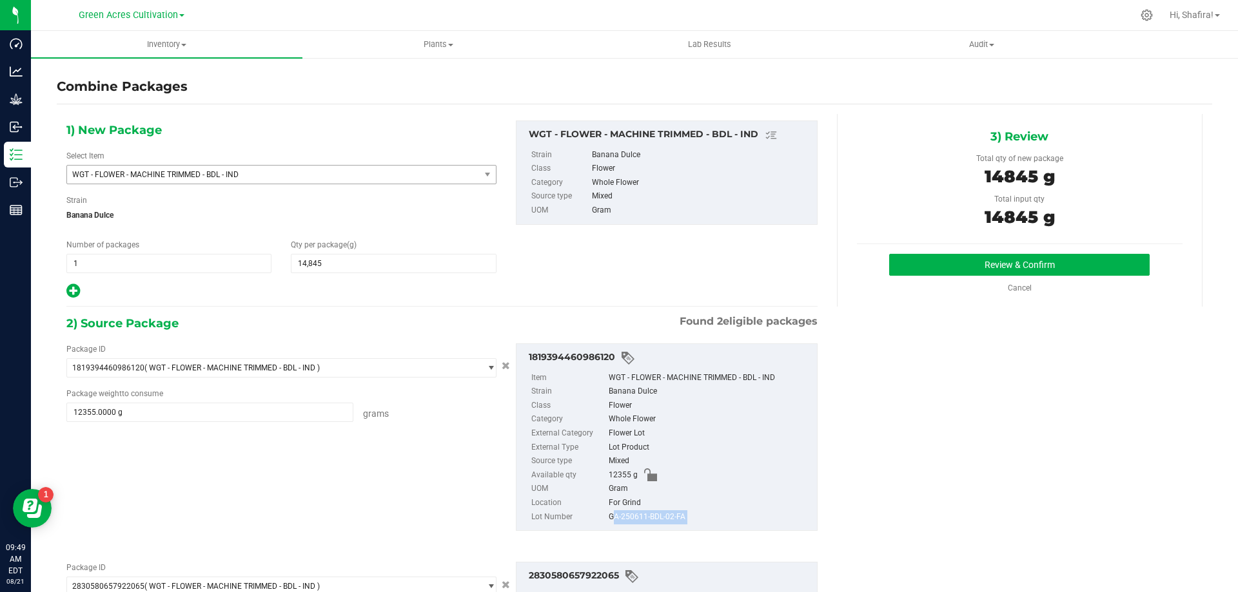
copy div "GA-250611-BDL-02-FA"
click at [925, 258] on button "Review & Confirm" at bounding box center [1019, 265] width 260 height 22
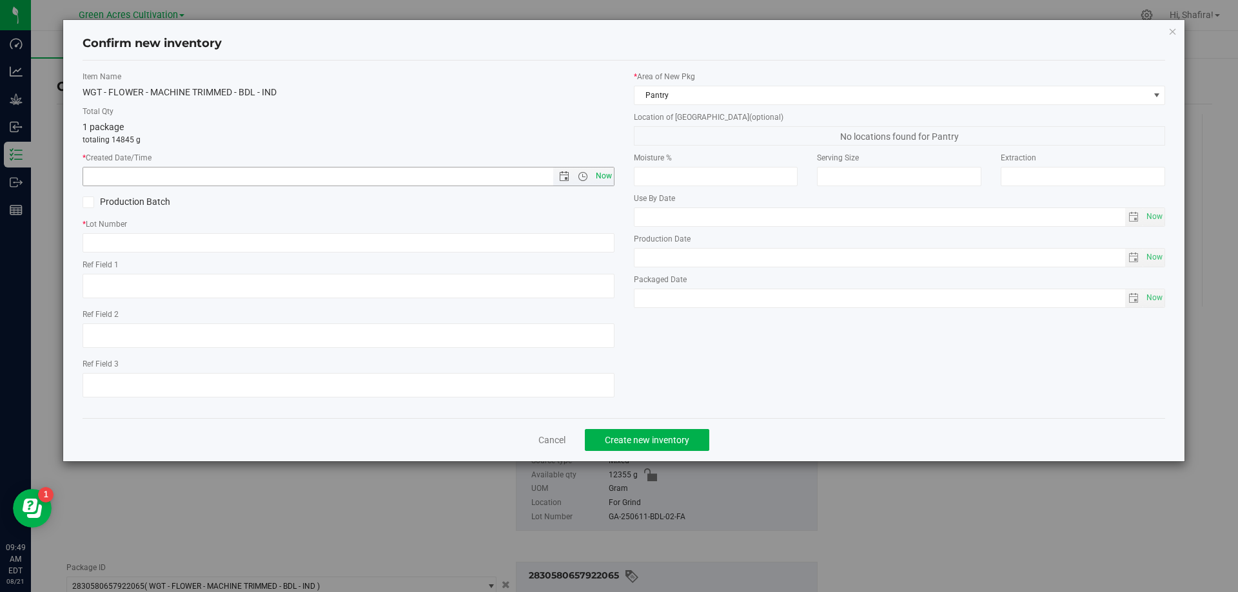
click at [598, 174] on span "Now" at bounding box center [603, 176] width 22 height 19
type input "[DATE] 9:49 AM"
paste input "GA-250611-BDL-02-FA"
type input "GA-250611-BDL-02-FA"
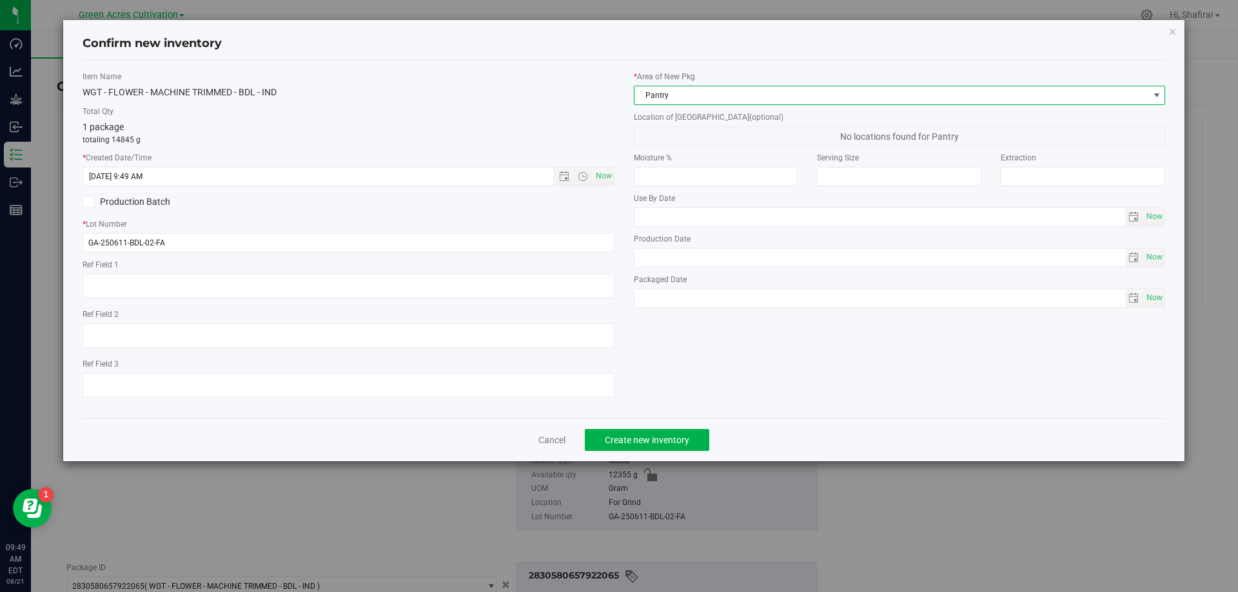
click at [740, 86] on span "Pantry" at bounding box center [891, 95] width 514 height 18
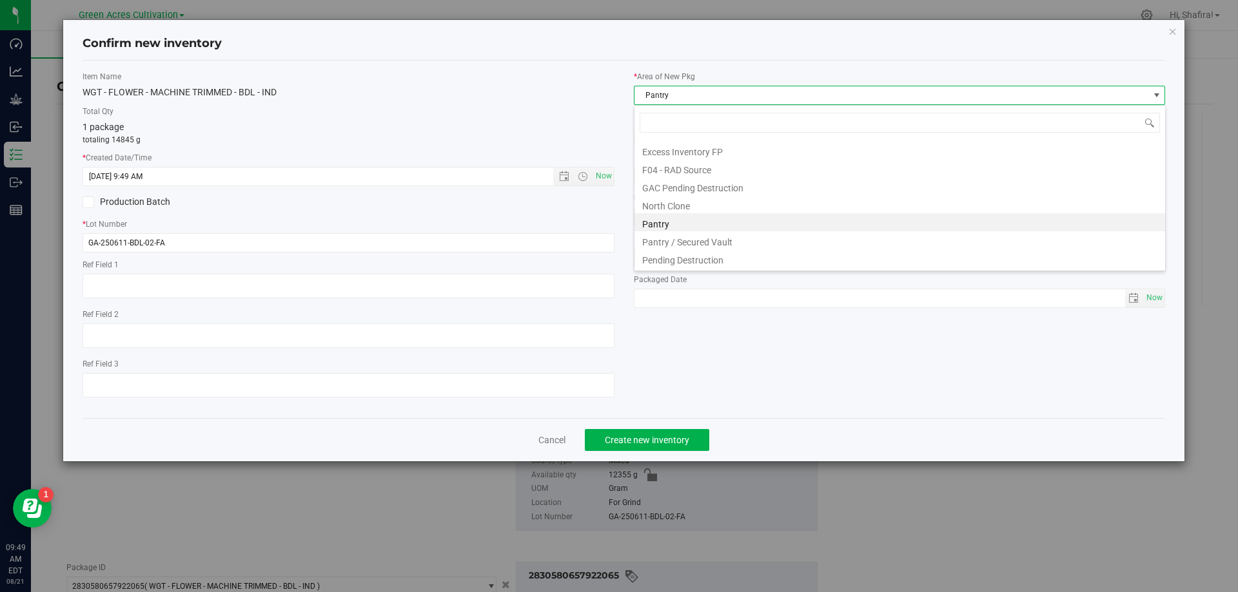
scroll to position [178, 0]
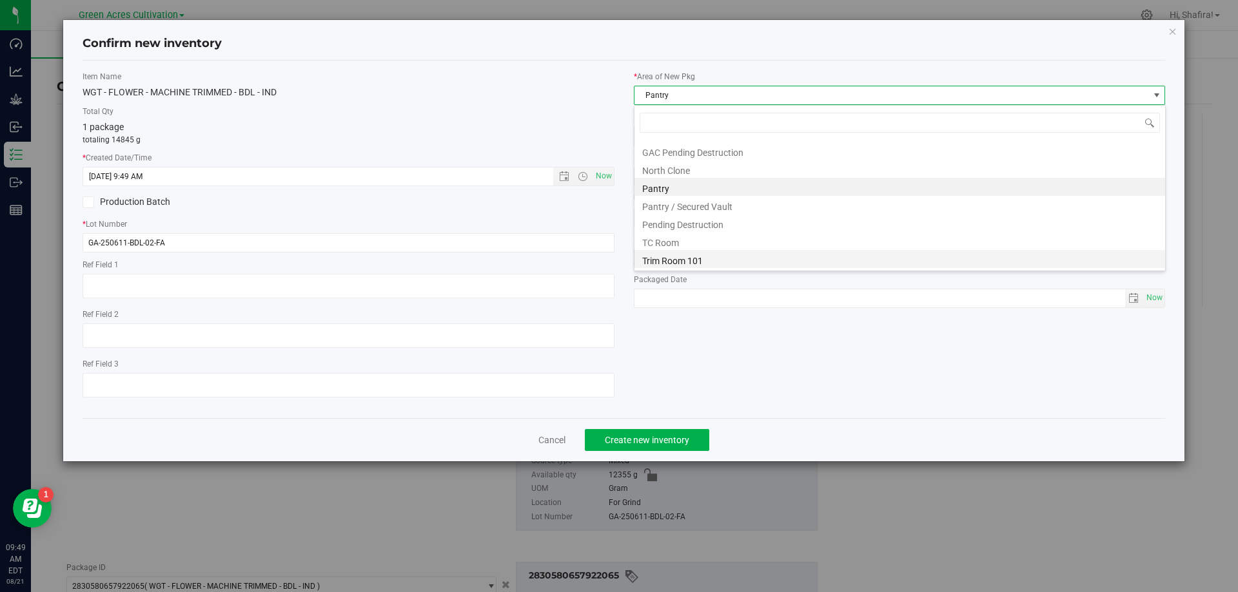
click at [704, 257] on li "Trim Room 101" at bounding box center [899, 259] width 531 height 18
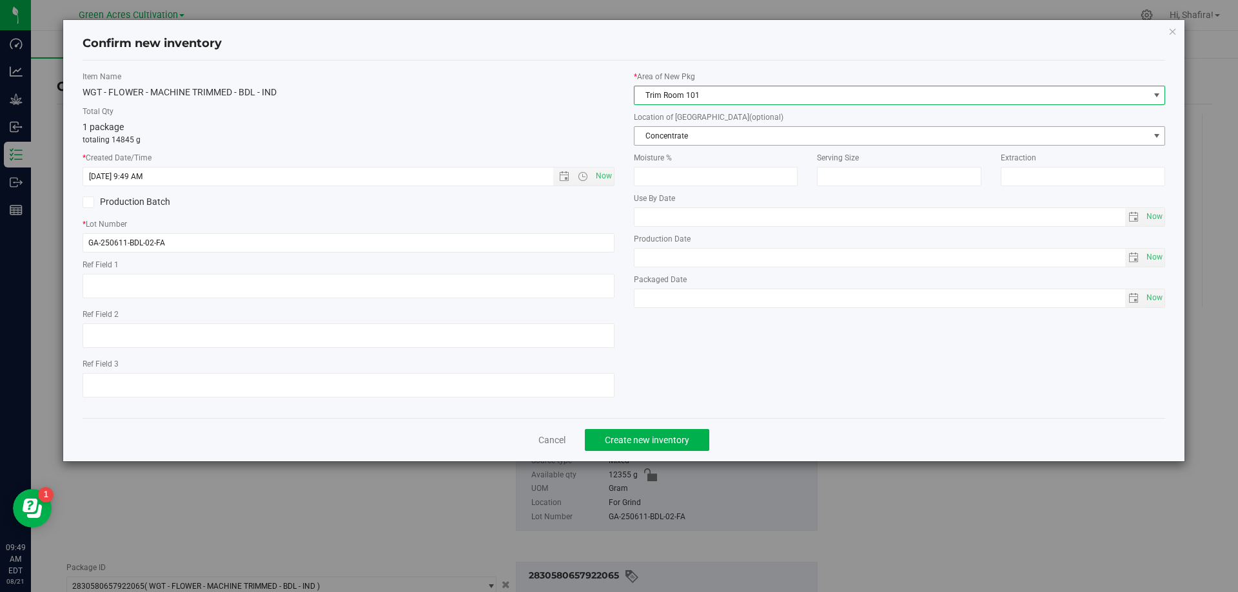
click at [692, 137] on span "Concentrate" at bounding box center [891, 136] width 514 height 18
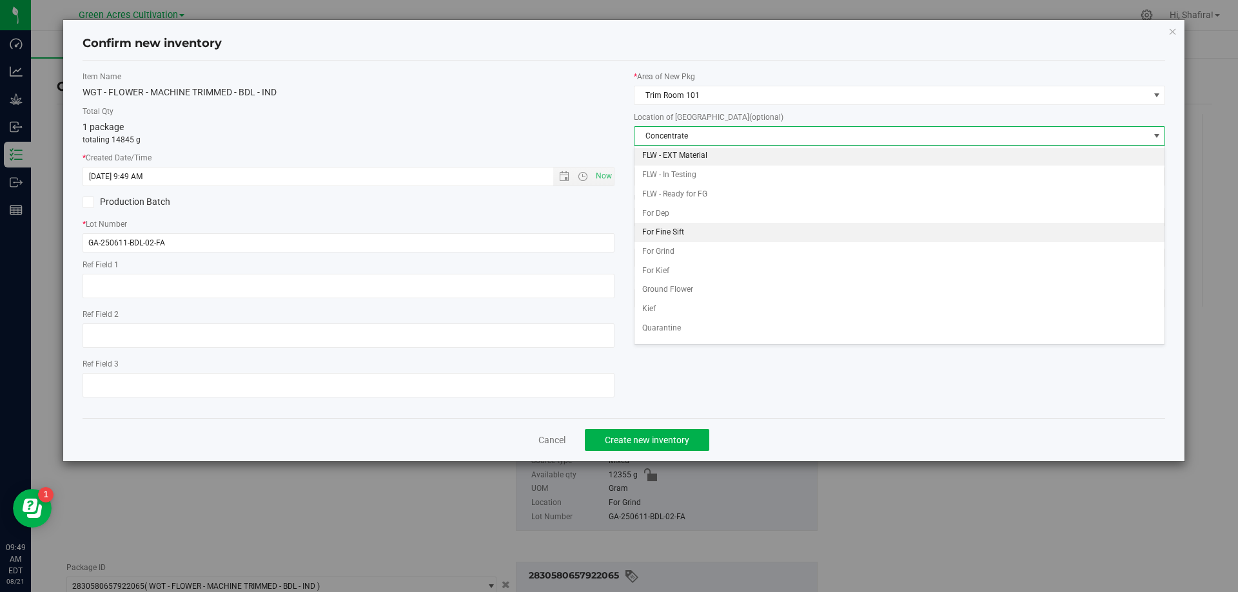
scroll to position [132, 0]
click at [696, 234] on li "For Grind" at bounding box center [899, 236] width 531 height 19
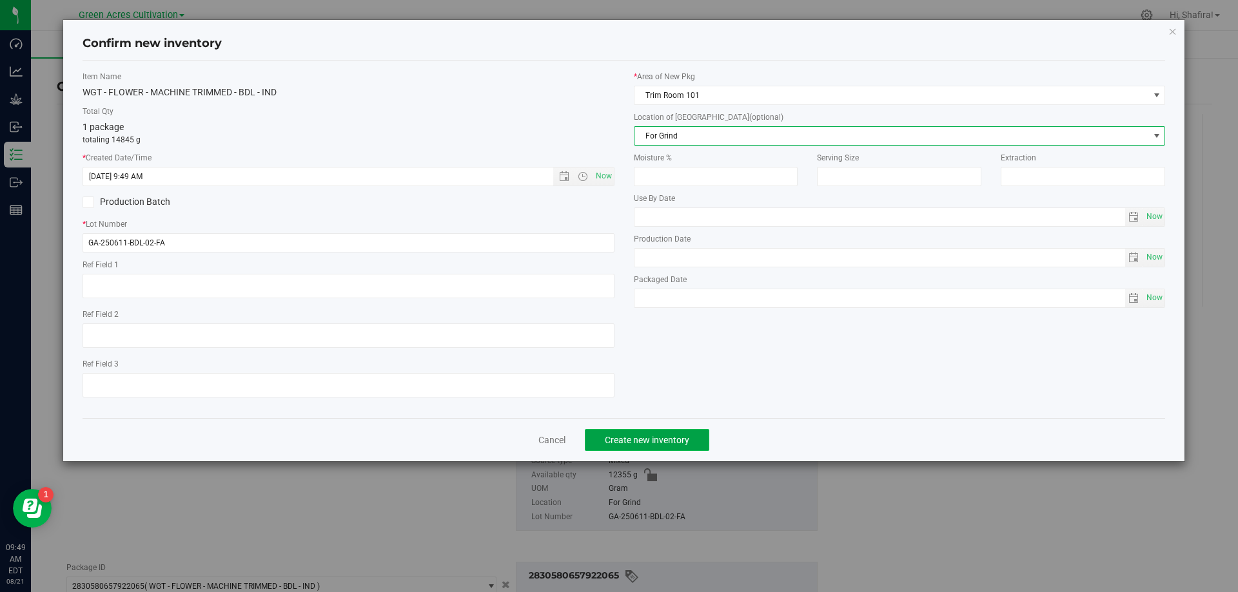
click at [687, 437] on span "Create new inventory" at bounding box center [647, 440] width 84 height 10
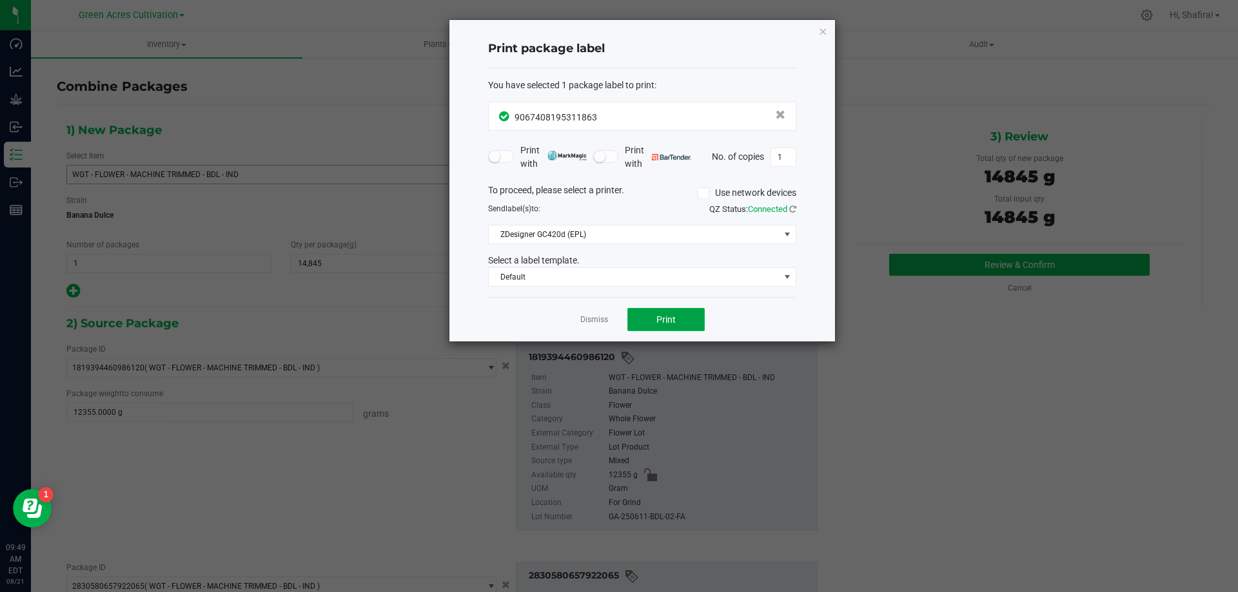
click at [665, 324] on span "Print" at bounding box center [665, 320] width 19 height 10
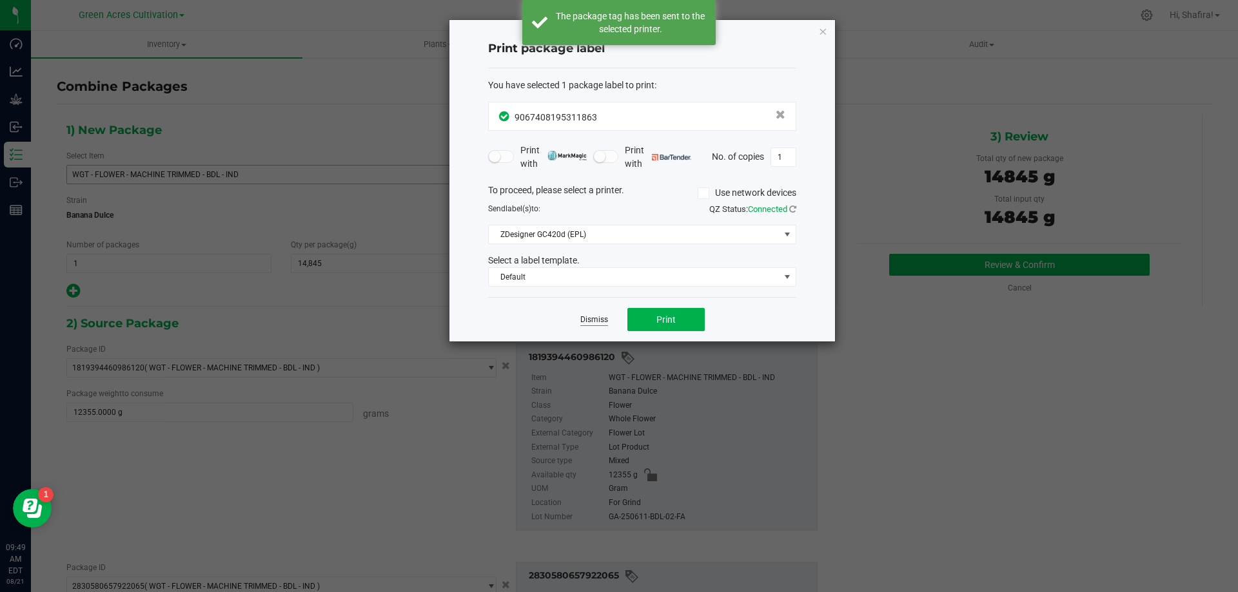
click at [589, 320] on link "Dismiss" at bounding box center [594, 320] width 28 height 11
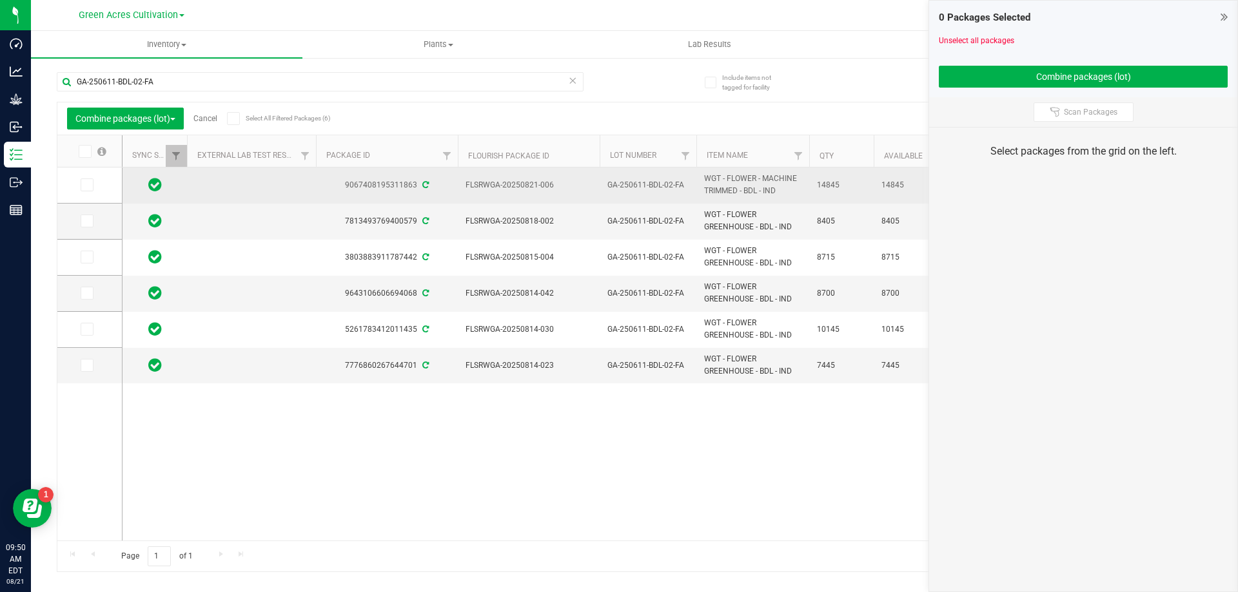
click at [532, 188] on span "FLSRWGA-20250821-006" at bounding box center [528, 185] width 126 height 12
copy tr "FLSRWGA-20250821-006"
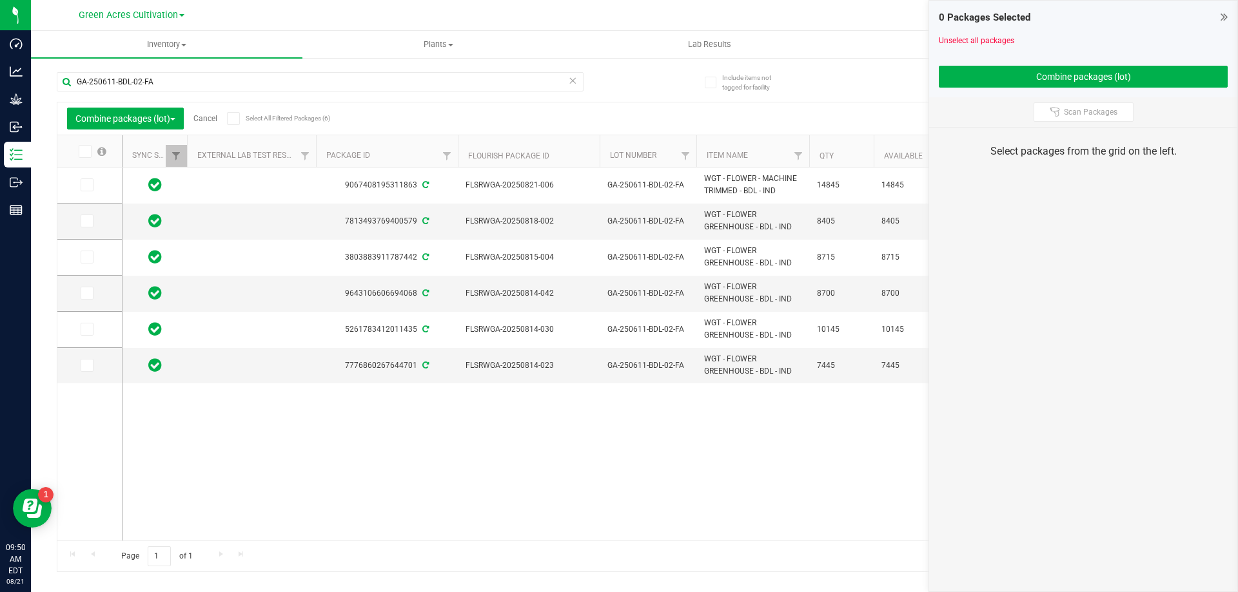
click at [195, 120] on span "Cancel" at bounding box center [201, 118] width 34 height 9
click at [198, 118] on link "Cancel" at bounding box center [205, 118] width 24 height 9
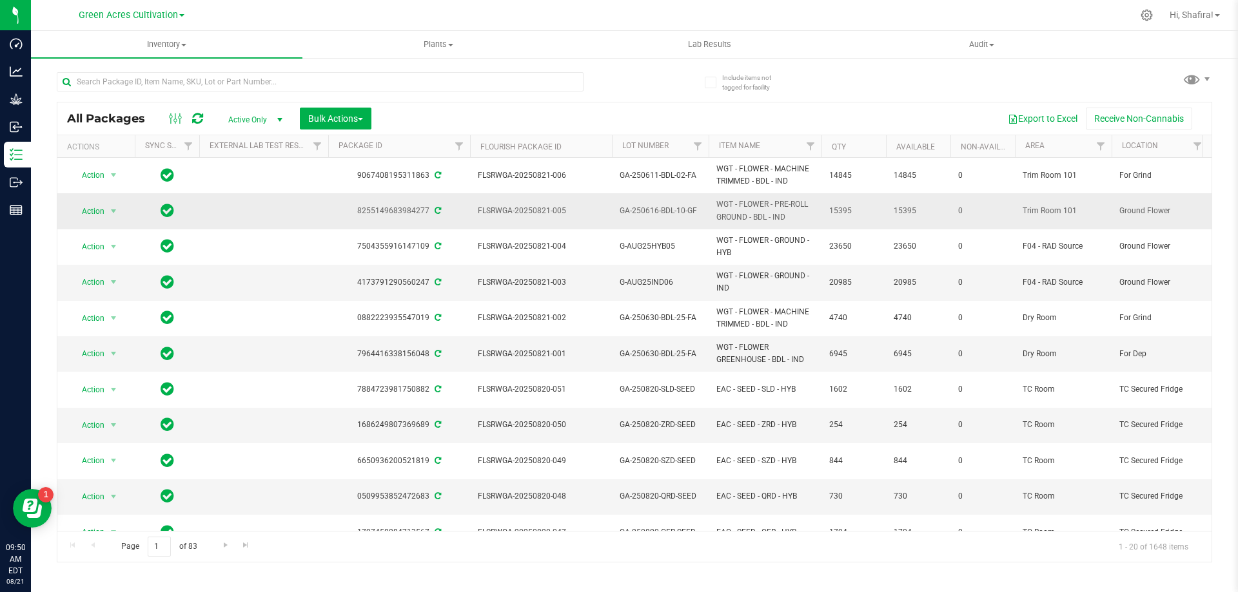
click at [95, 199] on td "Action Action Adjust qty Create package Edit attributes Global inventory Locate…" at bounding box center [95, 210] width 77 height 35
click at [94, 213] on span "Action" at bounding box center [87, 211] width 35 height 18
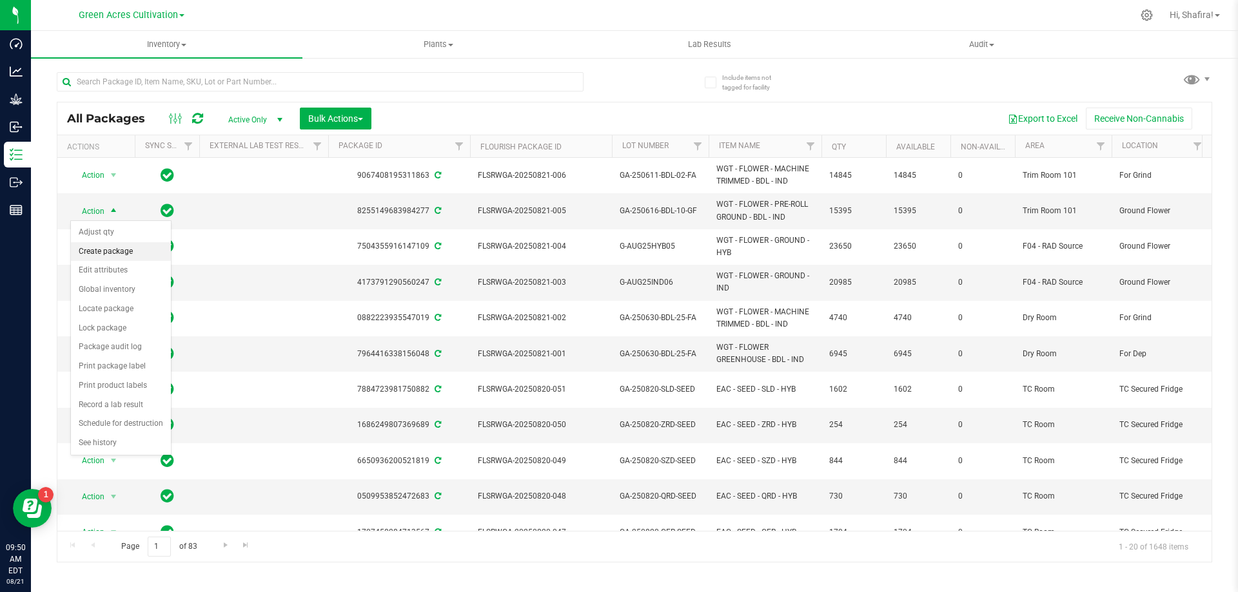
click at [94, 248] on li "Create package" at bounding box center [121, 251] width 100 height 19
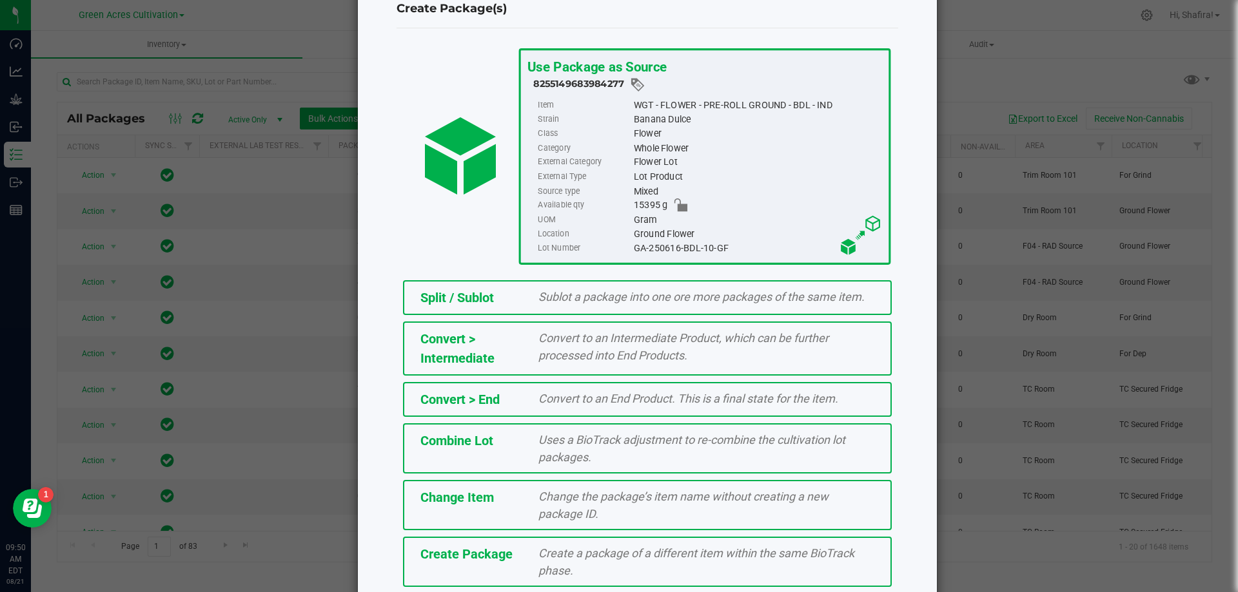
scroll to position [93, 0]
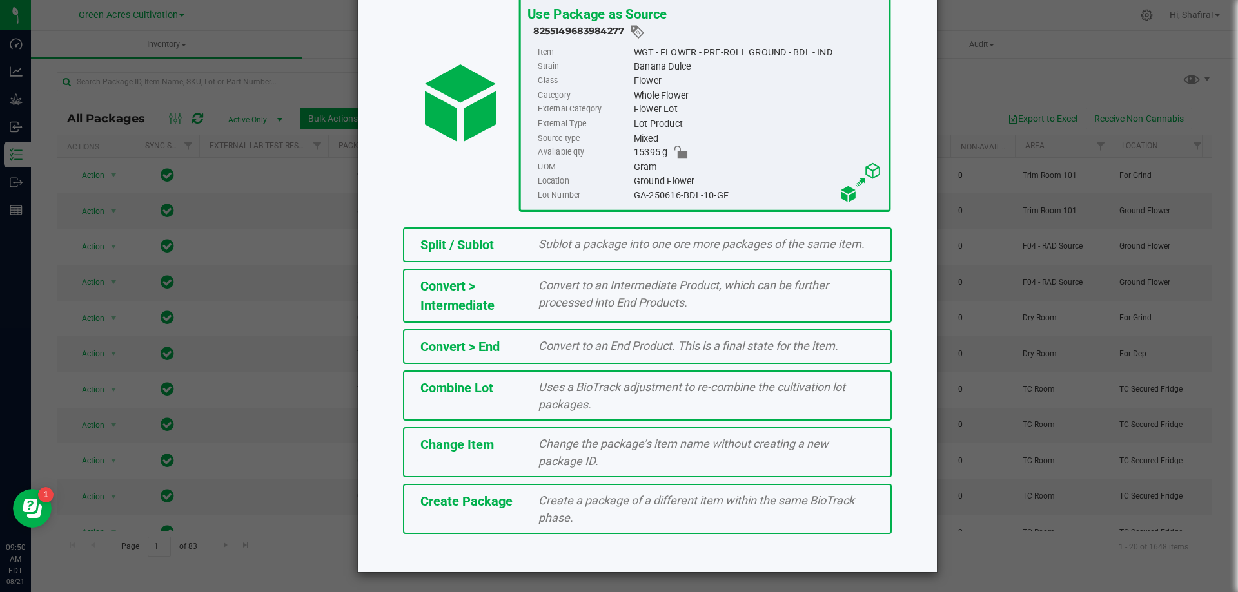
click at [535, 526] on div "Create a package of a different item within the same BioTrack phase." at bounding box center [706, 509] width 355 height 35
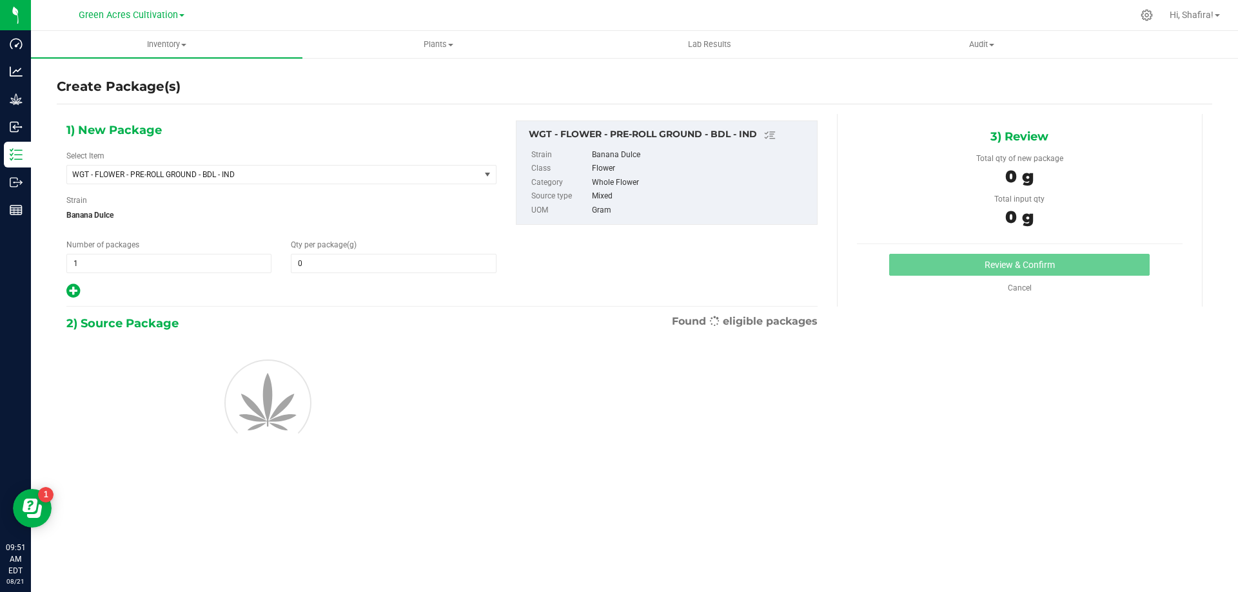
type input "0.0000"
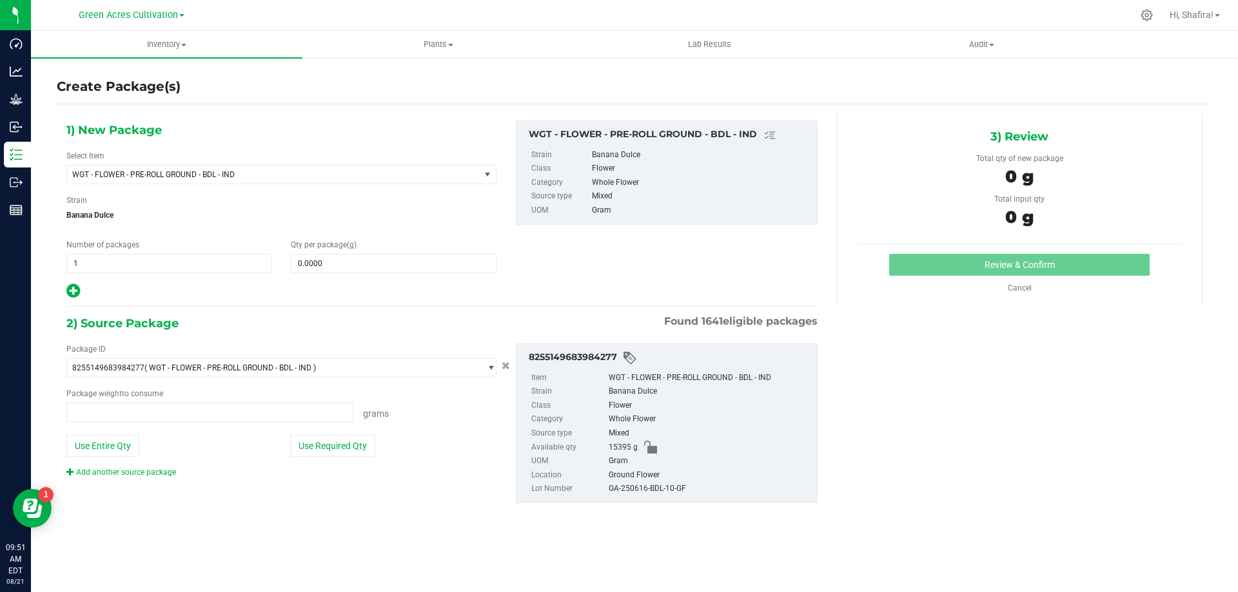
type input "0.0000 g"
click at [388, 174] on span "WGT - FLOWER - PRE-ROLL GROUND - BDL - IND" at bounding box center [265, 174] width 386 height 9
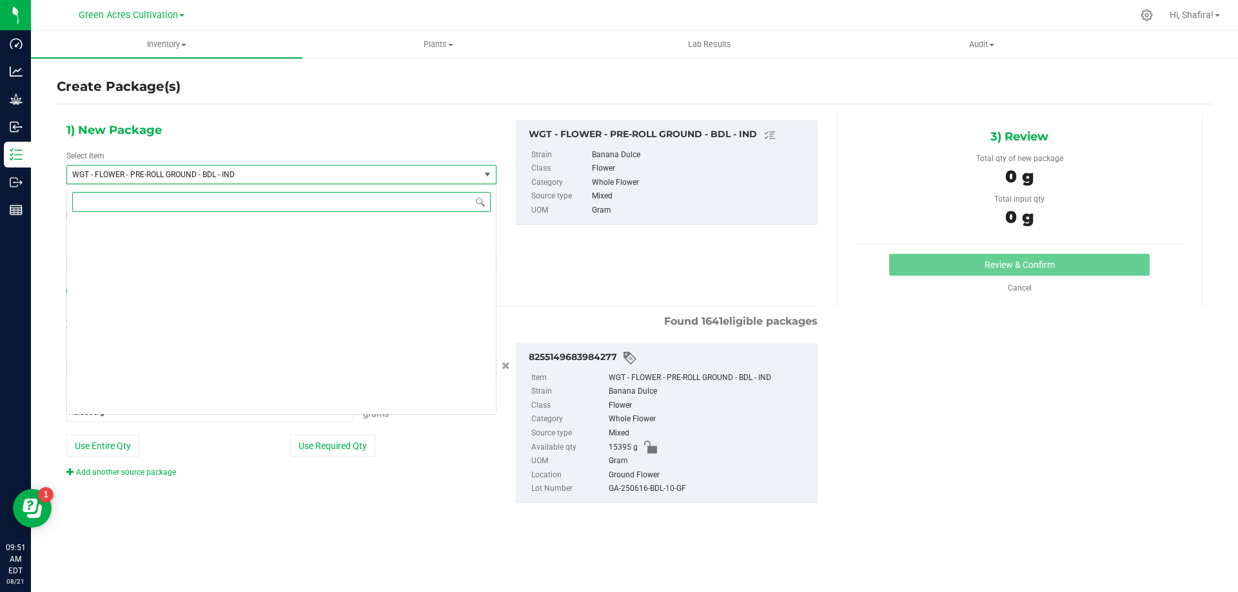
scroll to position [263851, 0]
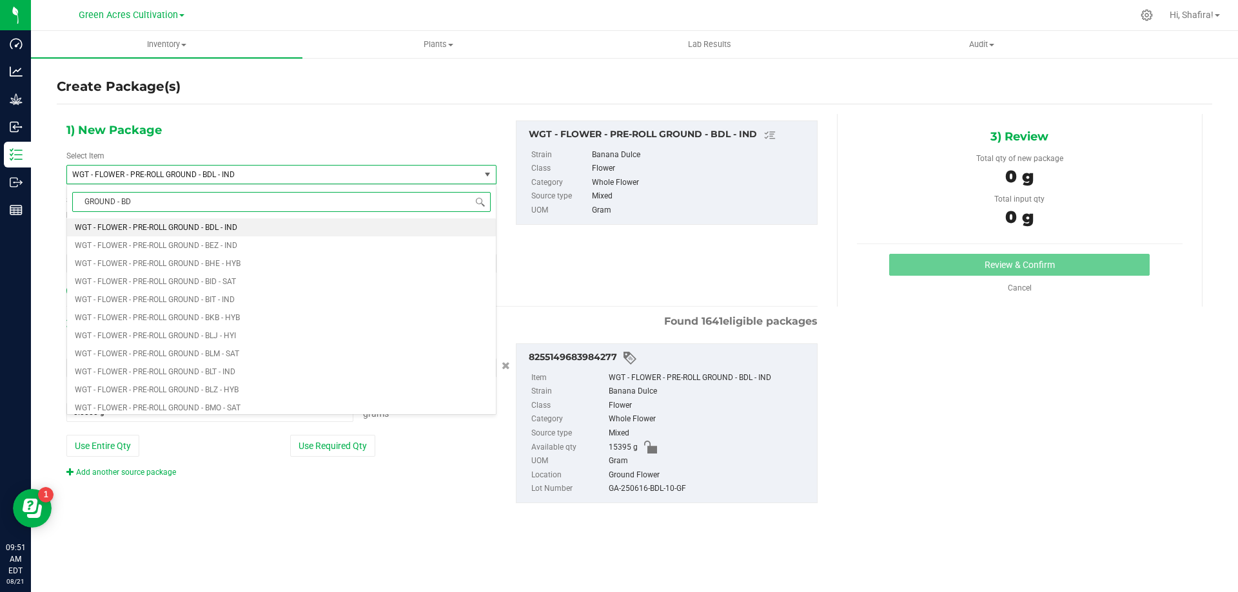
type input "GROUND - BDL"
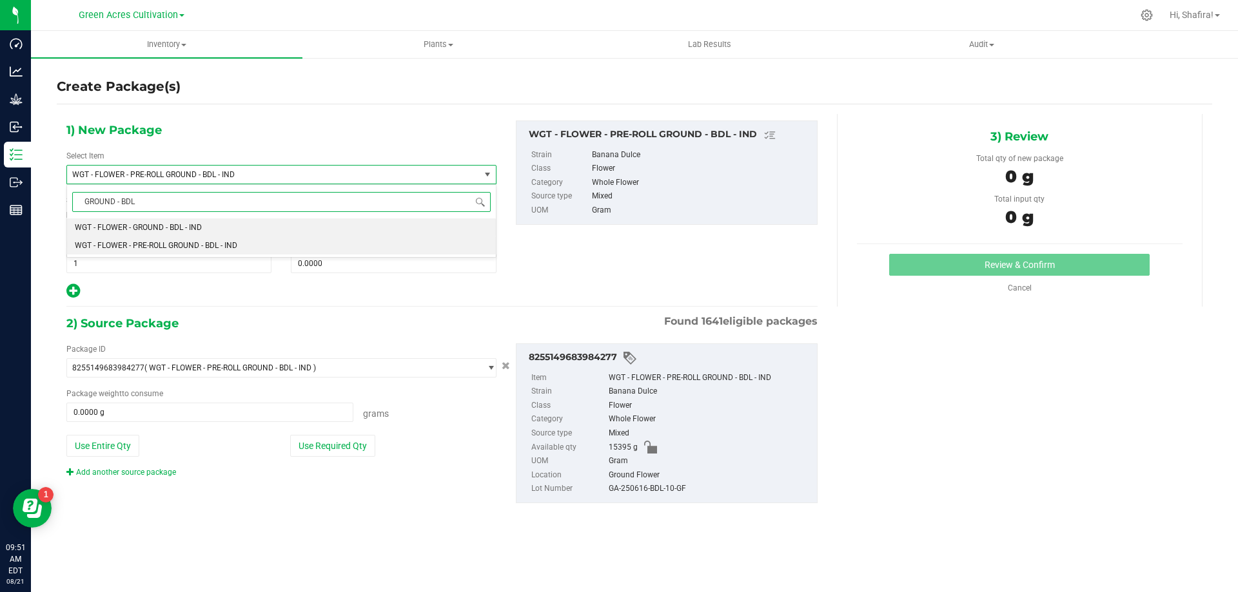
click at [342, 223] on li "WGT - FLOWER - GROUND - BDL - IND" at bounding box center [281, 228] width 429 height 18
type input "0.0000"
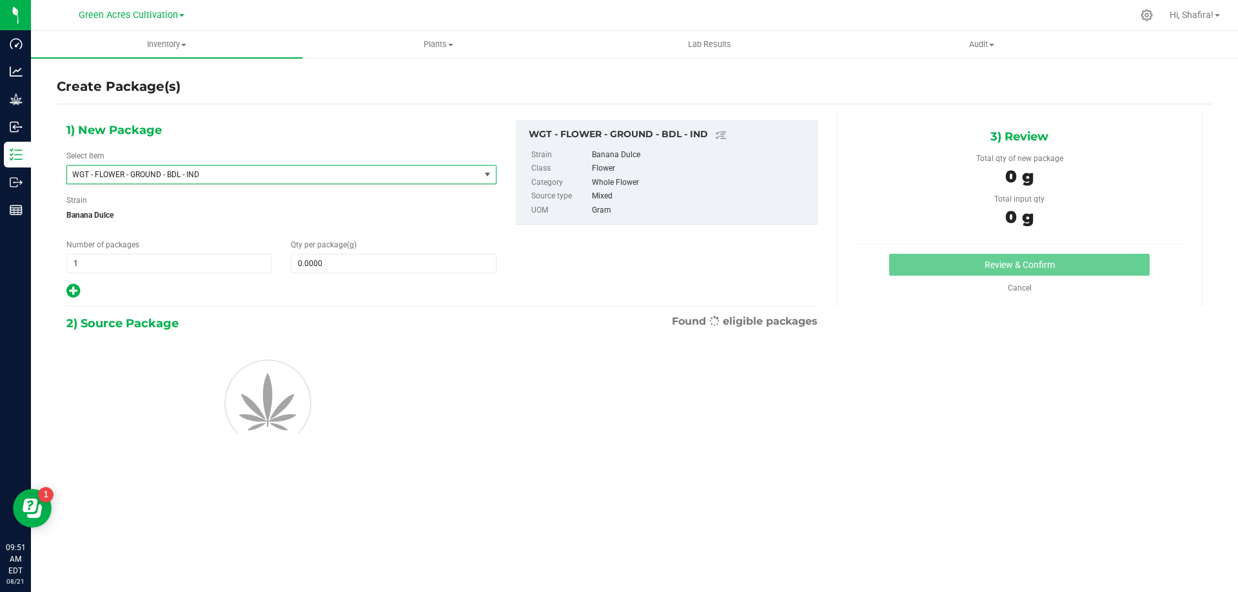
scroll to position [253092, 0]
click at [369, 269] on span at bounding box center [393, 263] width 205 height 19
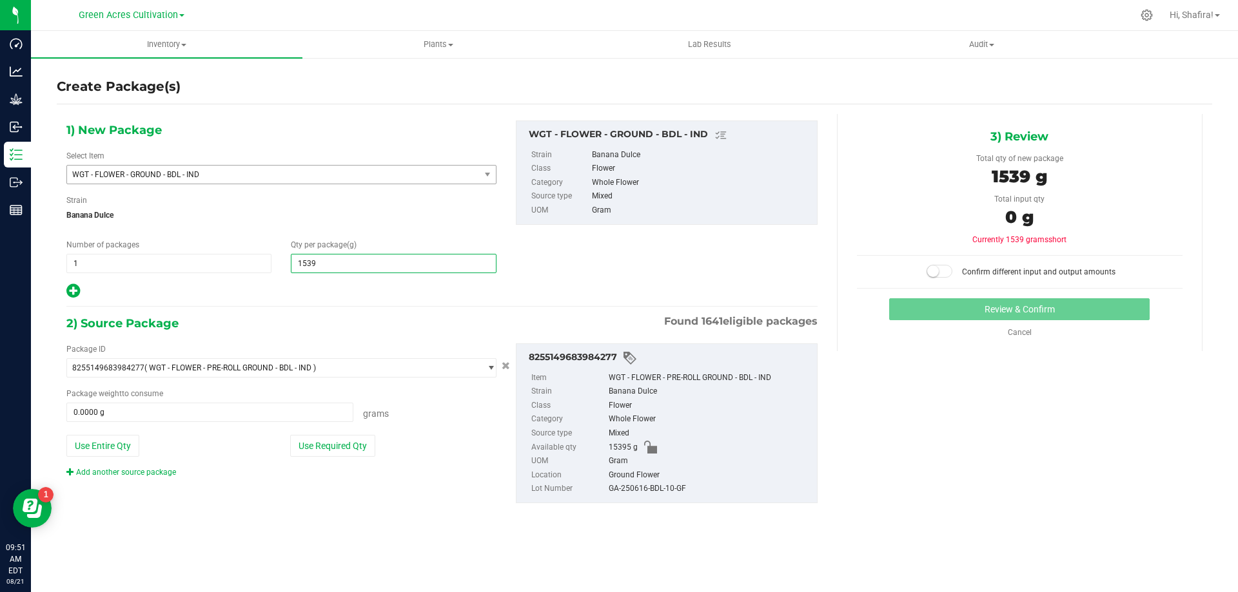
type input "15395"
type input "15,395.0000"
click at [338, 449] on button "Use Required Qty" at bounding box center [332, 446] width 85 height 22
type input "15395.0000 g"
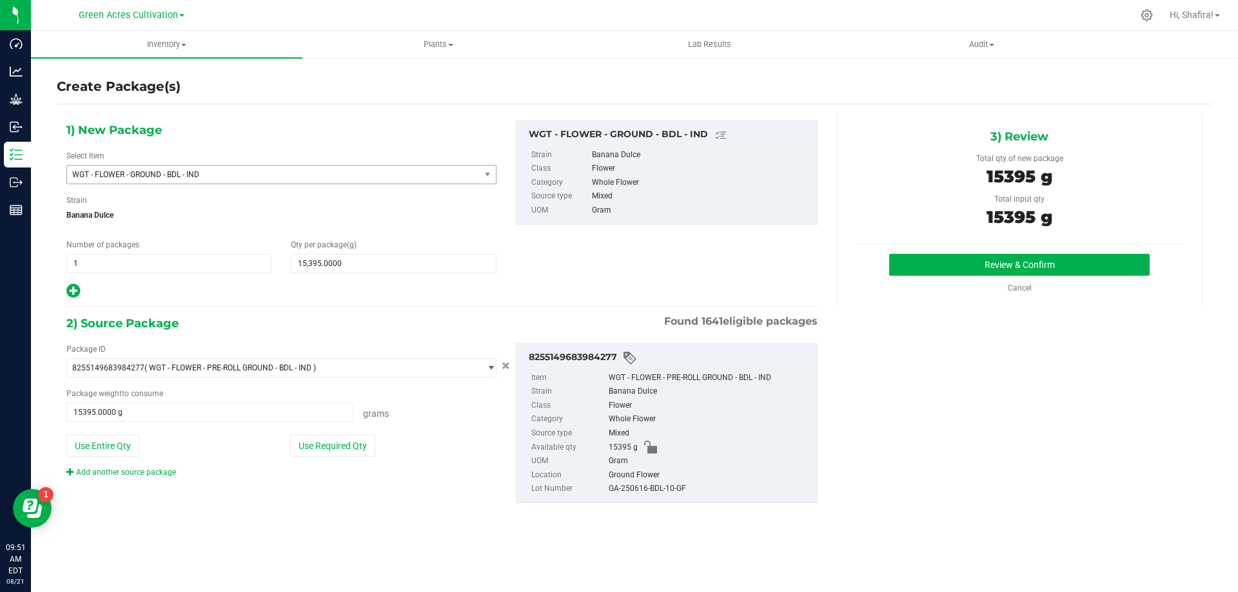
click at [662, 484] on div "GA-250616-BDL-10-GF" at bounding box center [710, 489] width 202 height 14
click at [663, 488] on div "GA-250616-BDL-10-GF" at bounding box center [710, 489] width 202 height 14
copy div "GA-250616-BDL-10-GF"
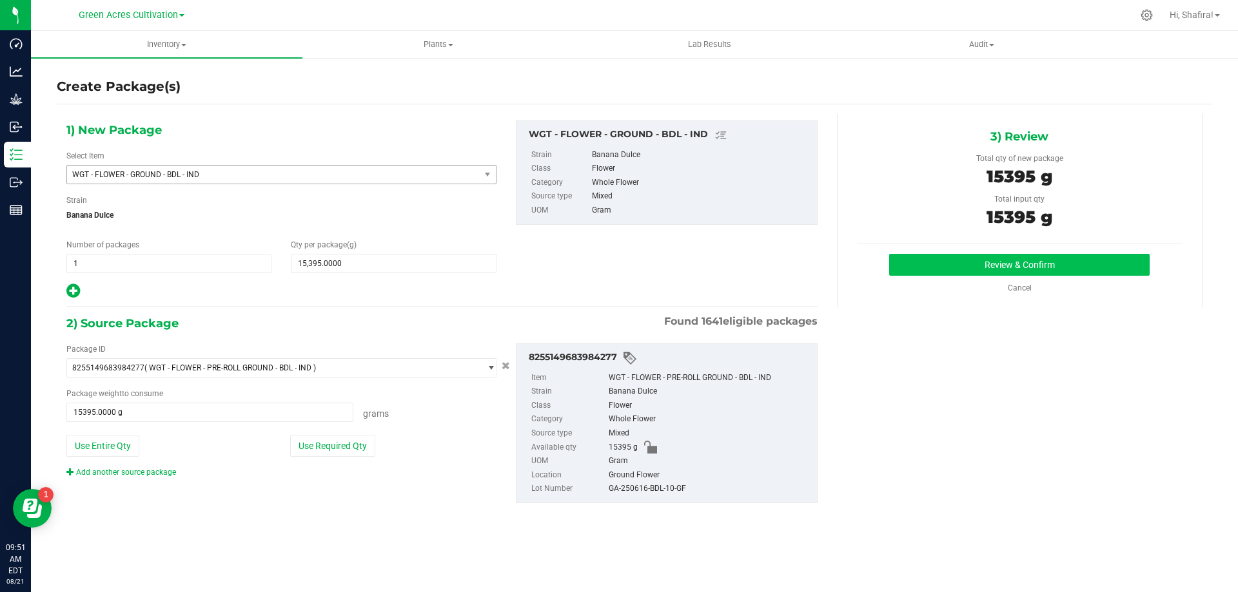
click at [967, 252] on div "3) Review Total qty of new package 15395 g Total input qty 15395 g Review & Con…" at bounding box center [1020, 210] width 366 height 193
click at [964, 260] on button "Review & Confirm" at bounding box center [1019, 265] width 260 height 22
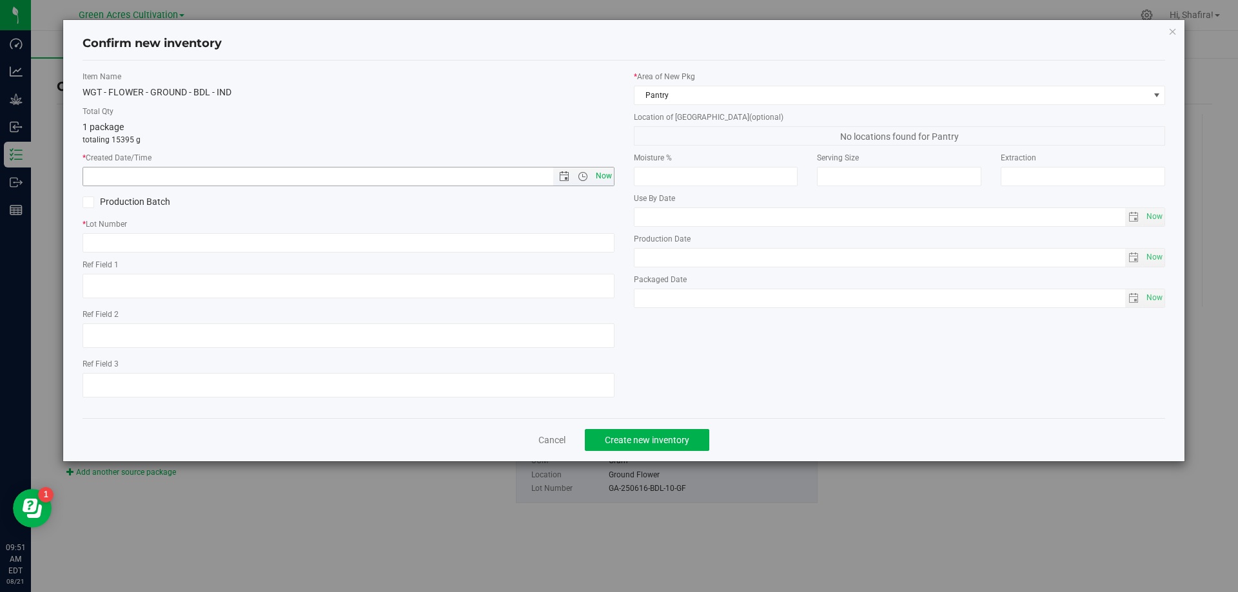
click at [610, 178] on span "Now" at bounding box center [603, 176] width 22 height 19
type input "[DATE] 9:51 AM"
paste input "GA-250616-BDL-10-GF"
type input "GA-250616-BDL-10-GF"
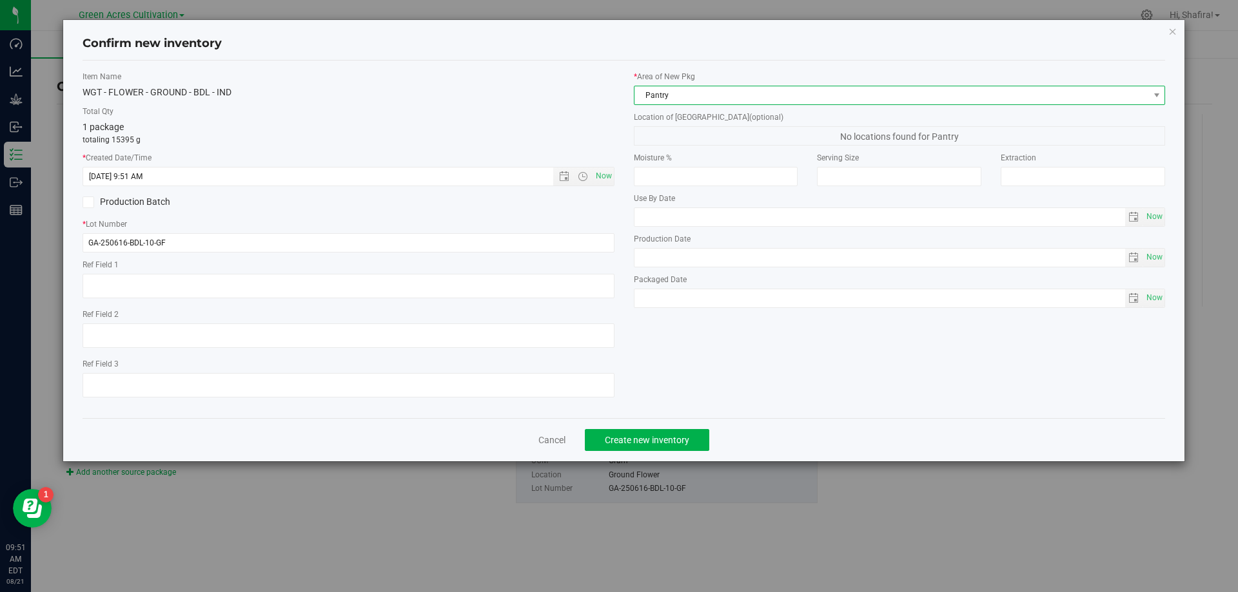
click at [774, 88] on span "Pantry" at bounding box center [891, 95] width 514 height 18
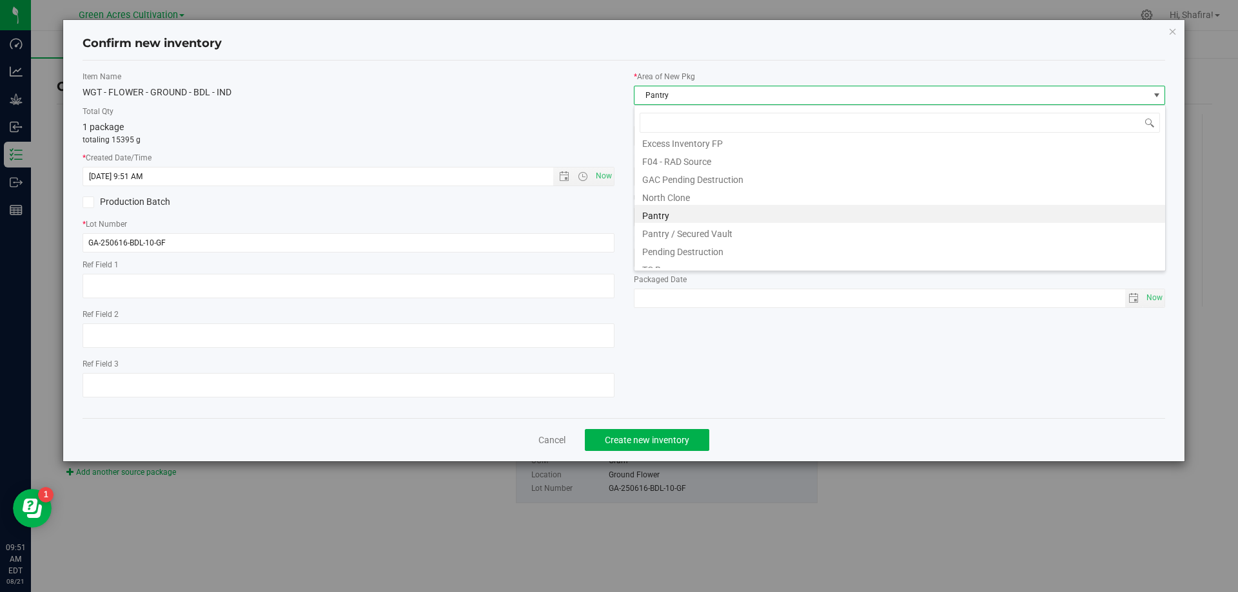
scroll to position [178, 0]
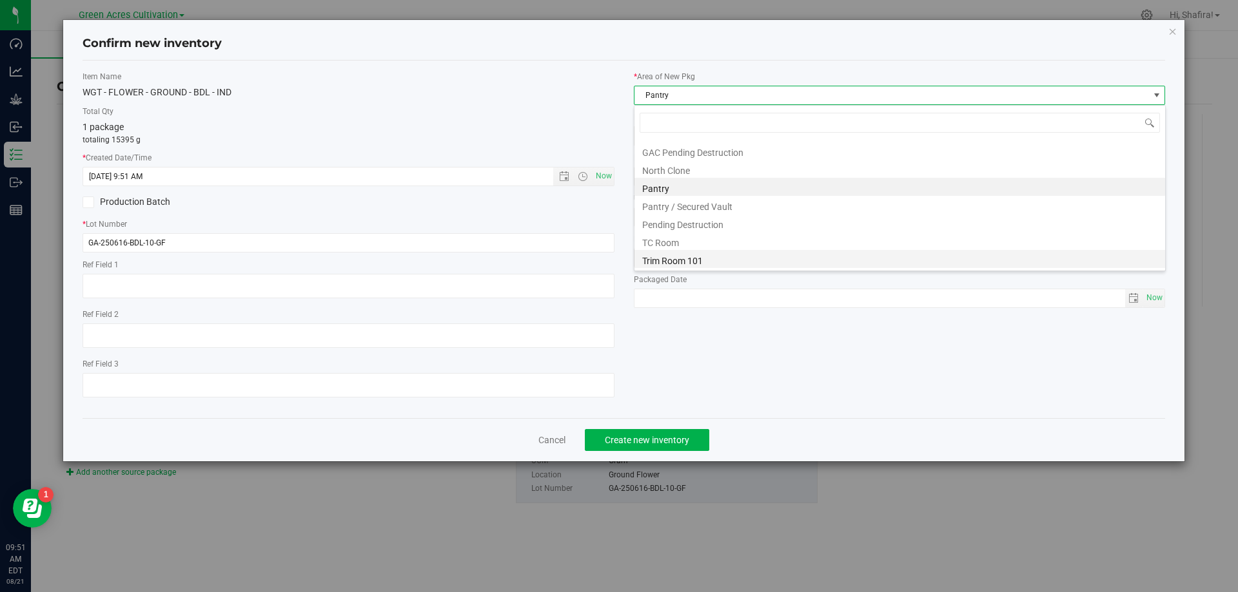
click at [679, 263] on li "Trim Room 101" at bounding box center [899, 259] width 531 height 18
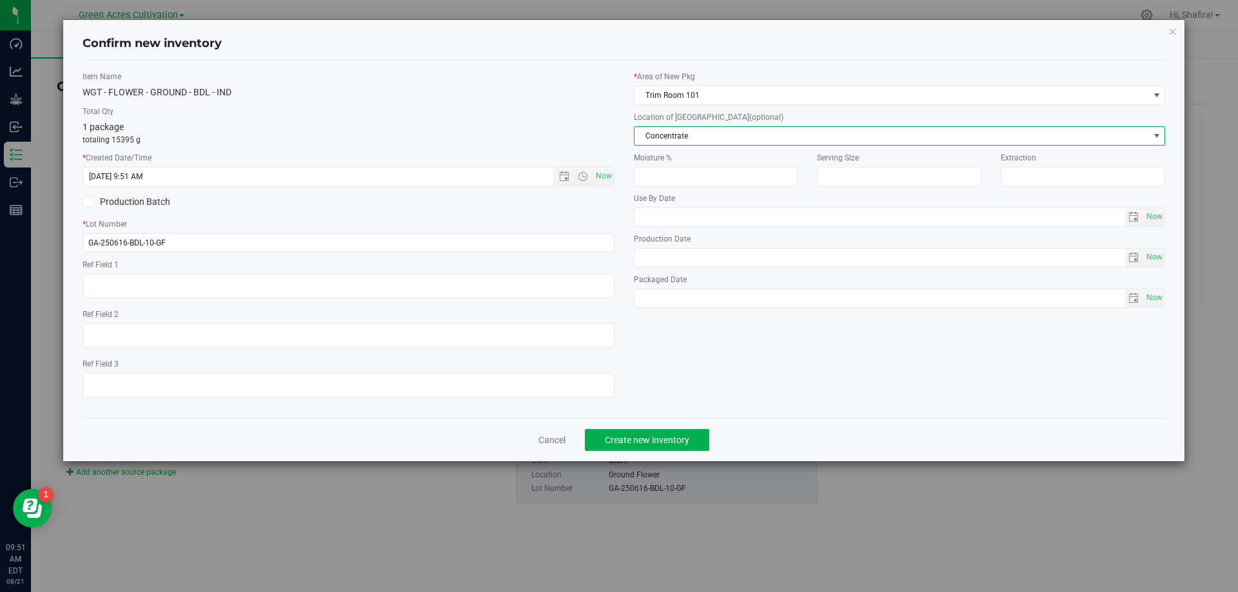
drag, startPoint x: 699, startPoint y: 128, endPoint x: 694, endPoint y: 139, distance: 11.3
click at [698, 129] on span "Concentrate" at bounding box center [891, 136] width 514 height 18
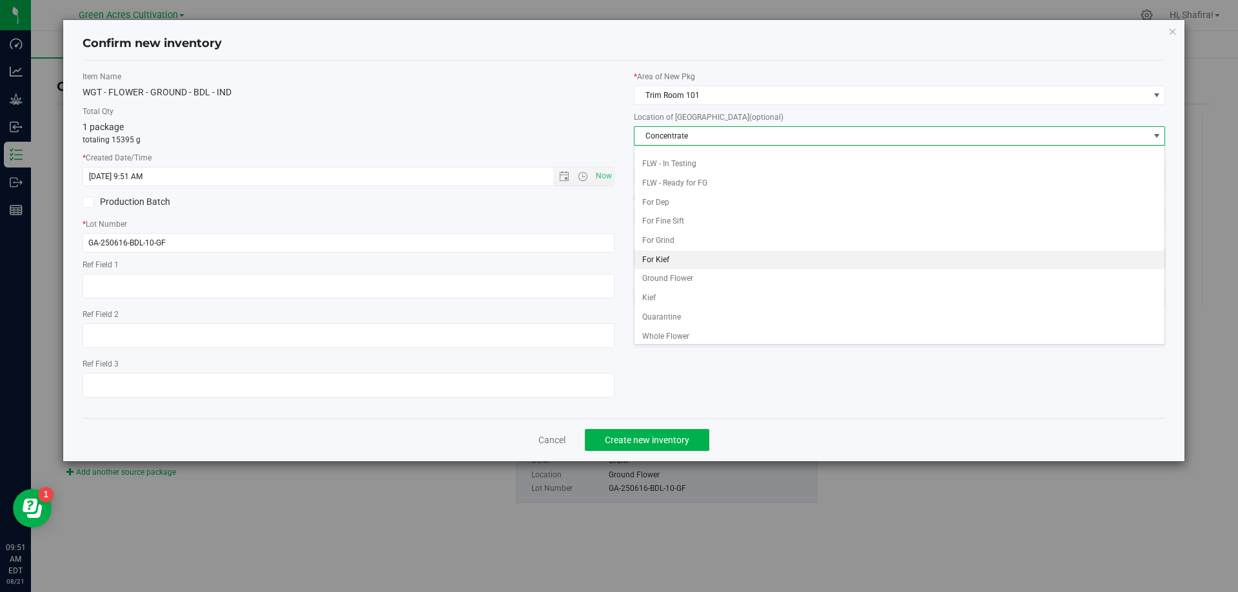
scroll to position [132, 0]
click at [678, 275] on li "Ground Flower" at bounding box center [899, 274] width 531 height 19
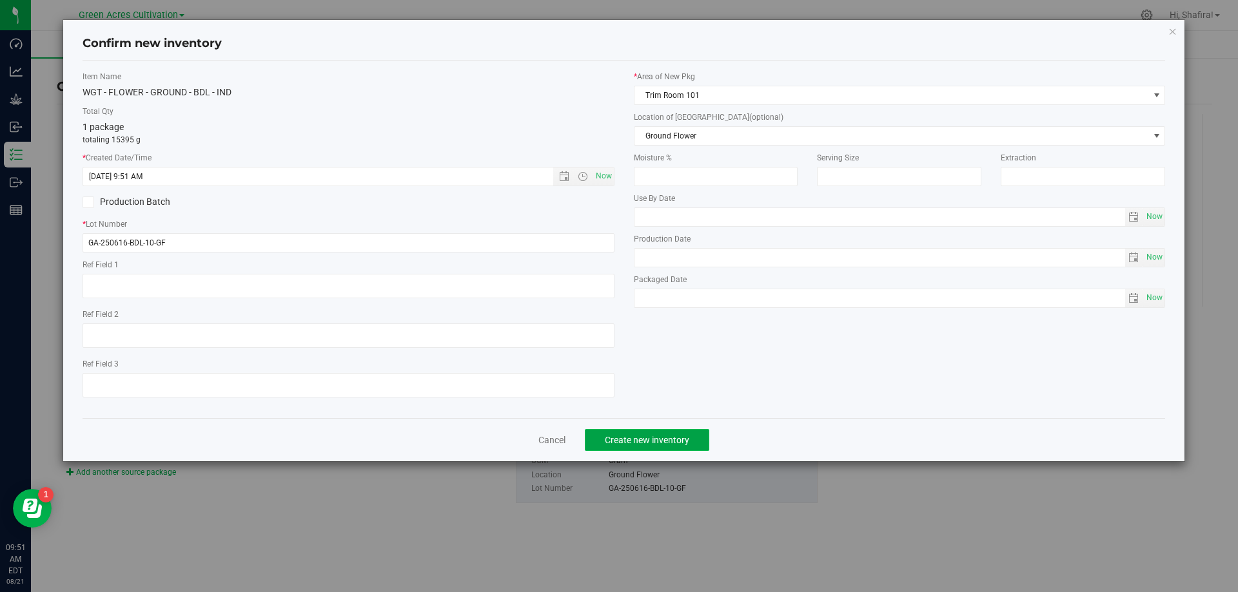
click at [655, 437] on span "Create new inventory" at bounding box center [647, 440] width 84 height 10
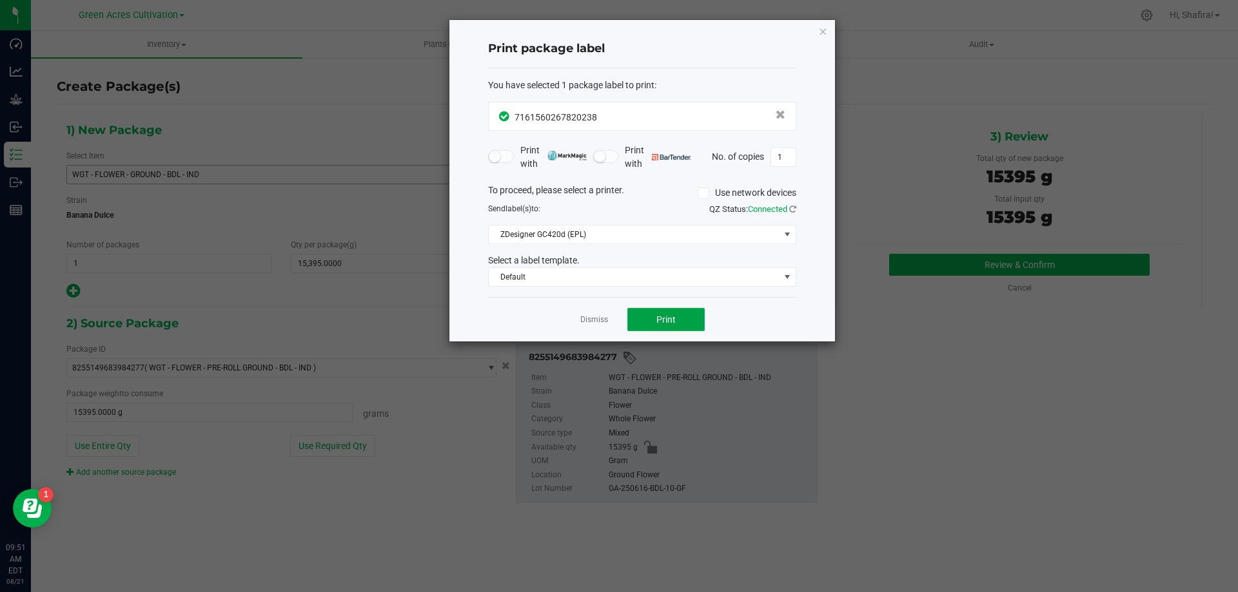
click at [667, 320] on span "Print" at bounding box center [665, 320] width 19 height 10
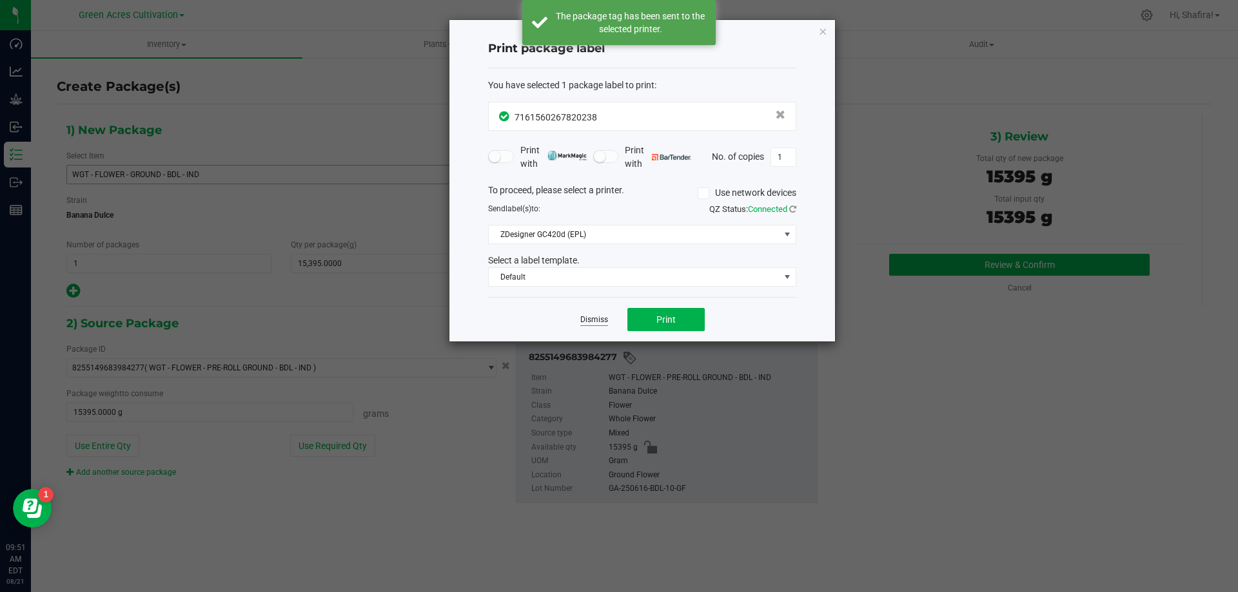
click at [589, 319] on link "Dismiss" at bounding box center [594, 320] width 28 height 11
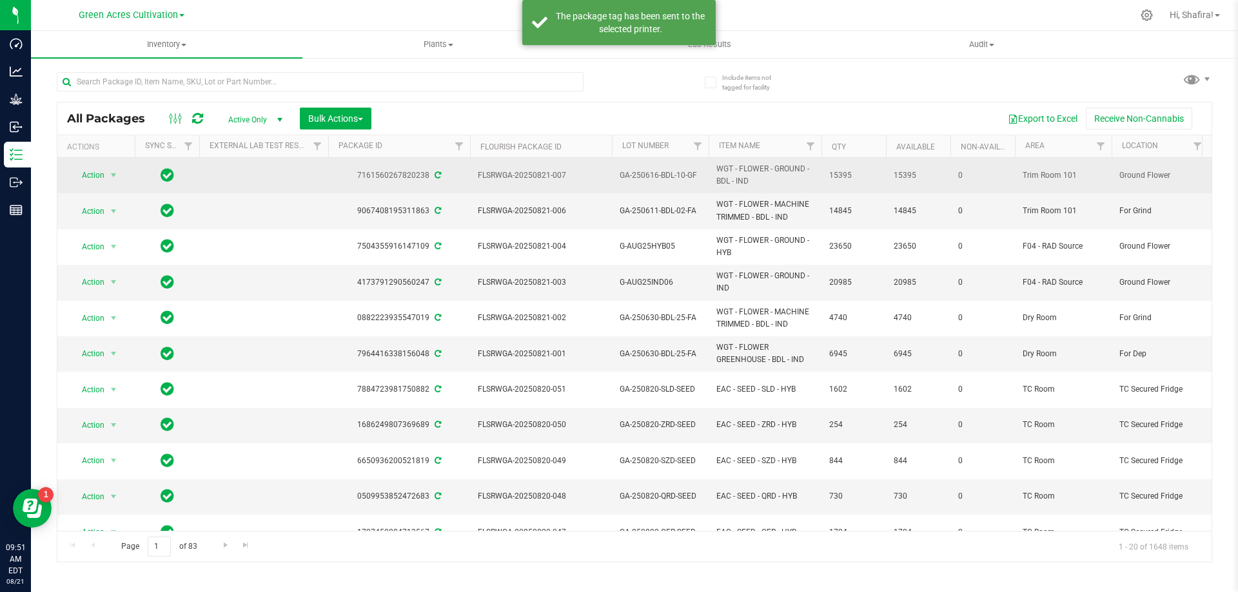
click at [538, 173] on span "FLSRWGA-20250821-007" at bounding box center [541, 176] width 126 height 12
copy tr "FLSRWGA-20250821-007"
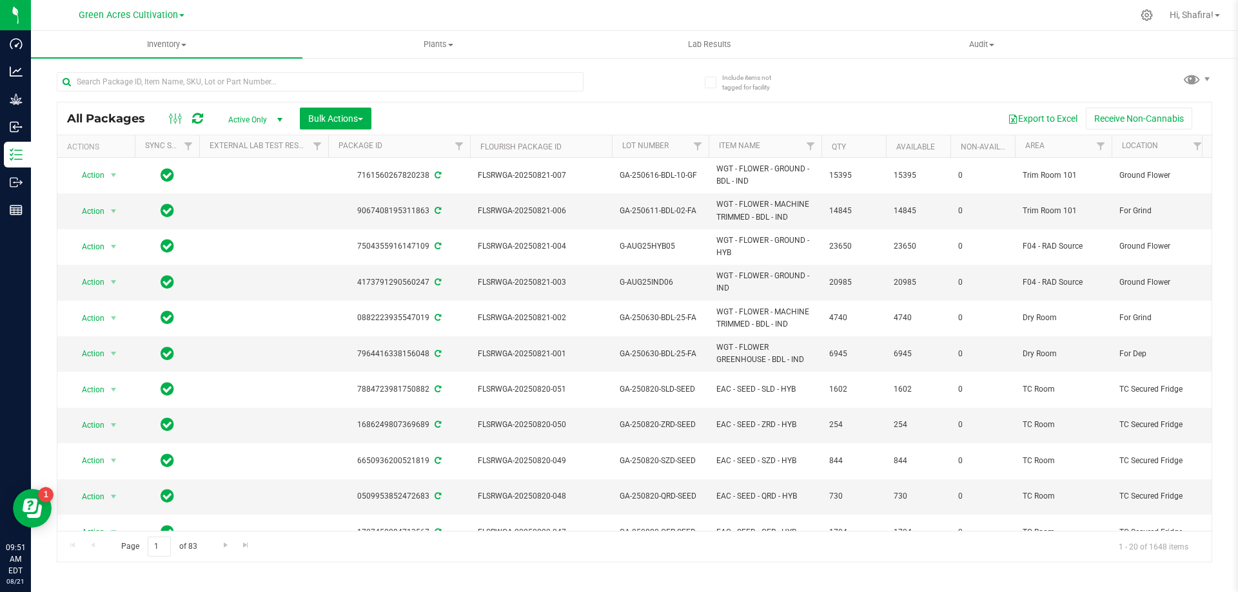
click at [859, 100] on div "All Packages Active Only Active Only Lab Samples Locked All External Internal B…" at bounding box center [634, 311] width 1155 height 503
